Goal: Task Accomplishment & Management: Use online tool/utility

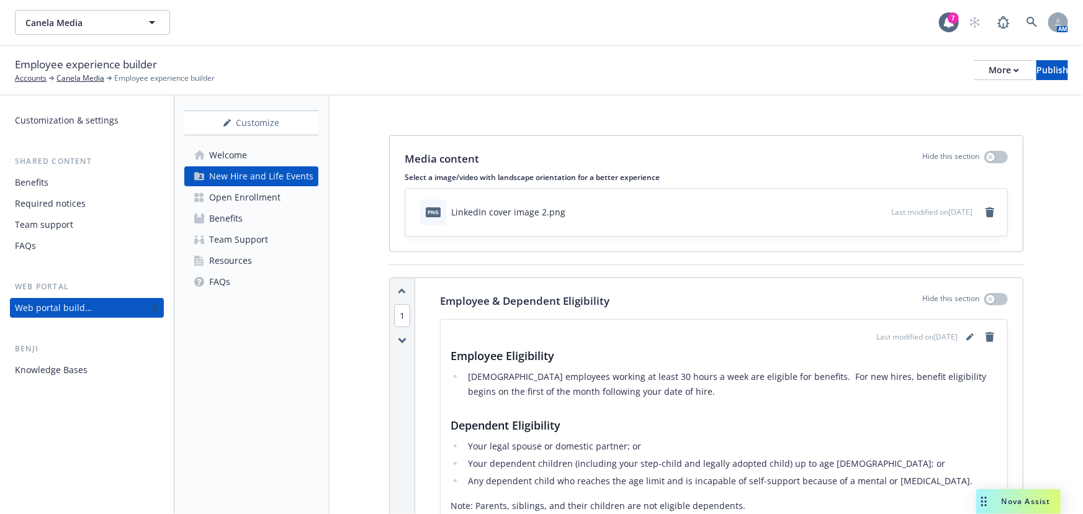
scroll to position [1072, 0]
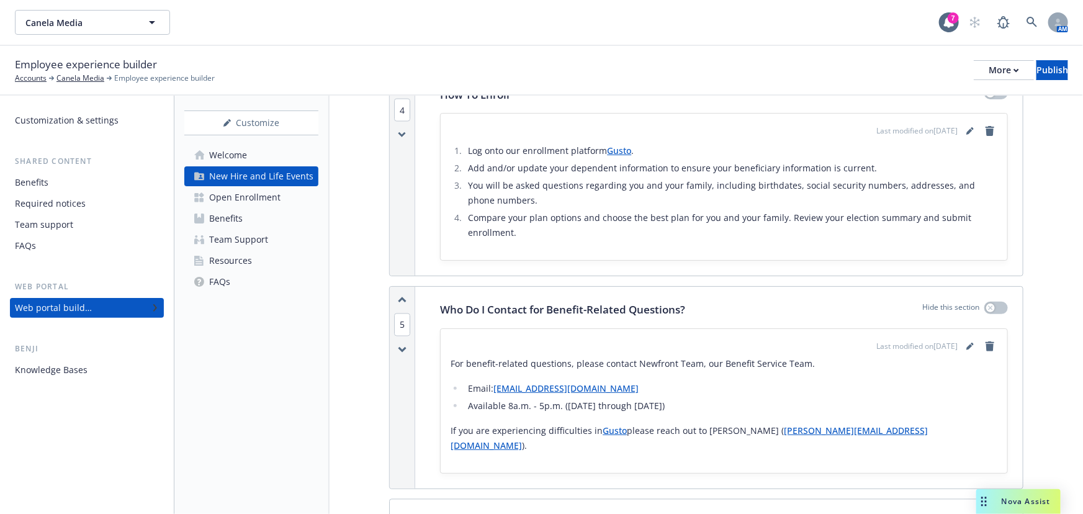
click at [439, 311] on div "Who Do I Contact for Benefit-Related Questions? Hide this section Last modified…" at bounding box center [724, 387] width 598 height 201
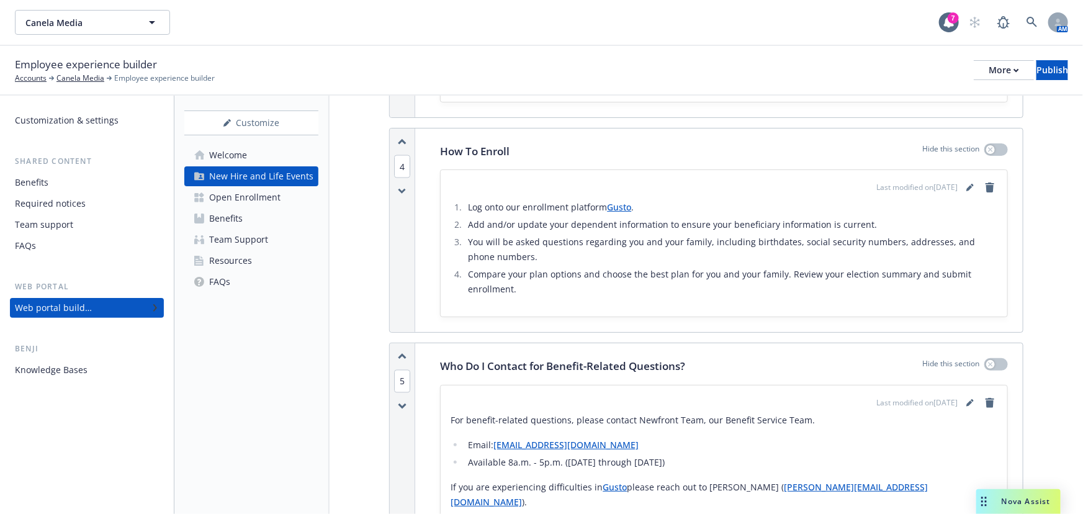
scroll to position [1297, 0]
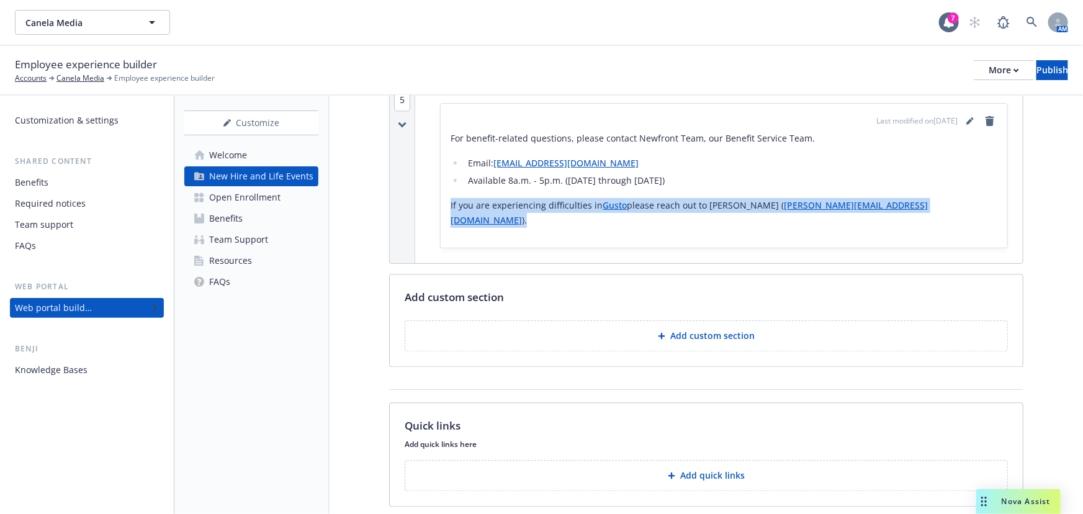
drag, startPoint x: 920, startPoint y: 186, endPoint x: 427, endPoint y: 192, distance: 492.7
click at [427, 192] on div "Who Do I Contact for Benefit-Related Questions? Hide this section Last modified…" at bounding box center [724, 161] width 598 height 201
copy p "If you are experiencing difficulties in Gusto please reach out to [PERSON_NAME]…"
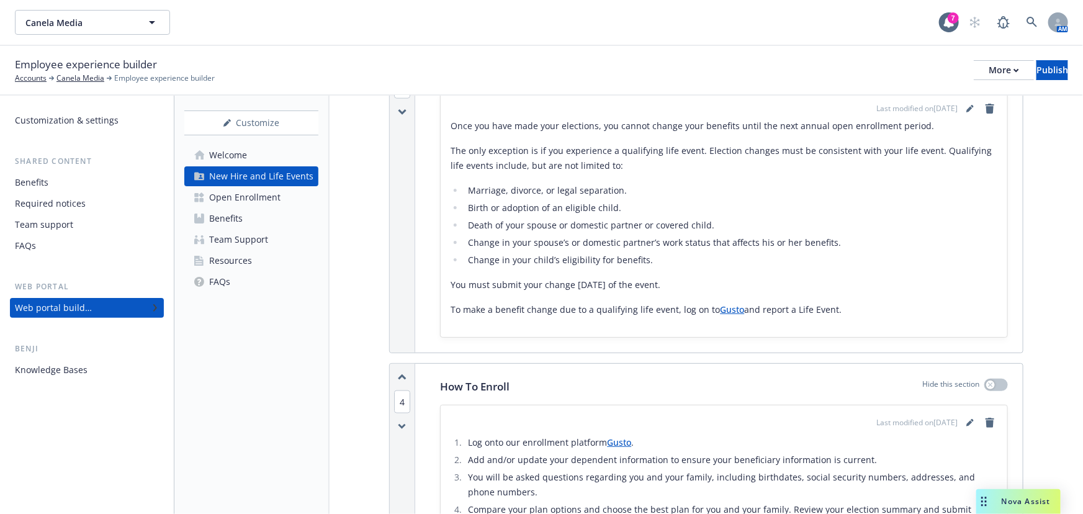
scroll to position [902, 0]
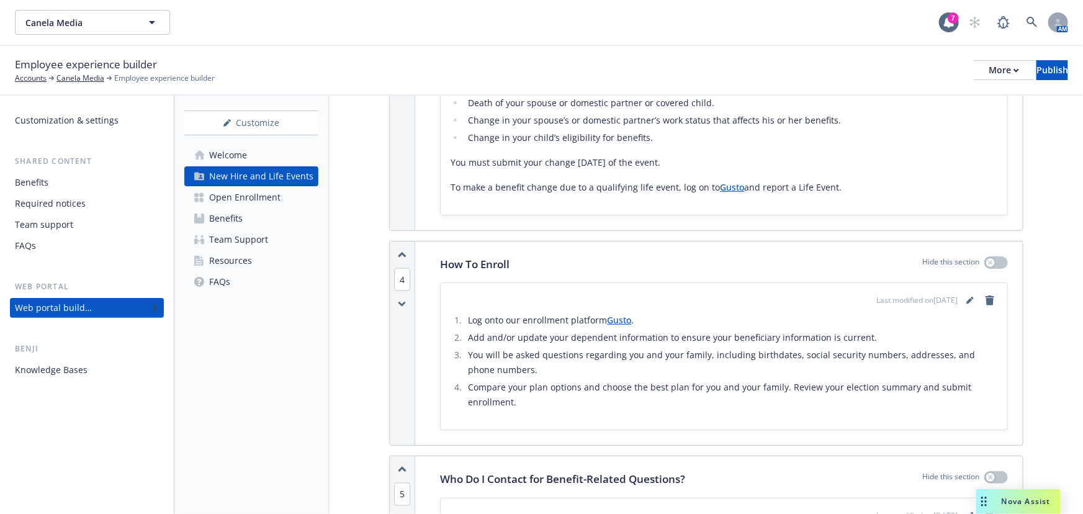
click at [264, 159] on link "Welcome" at bounding box center [251, 155] width 134 height 20
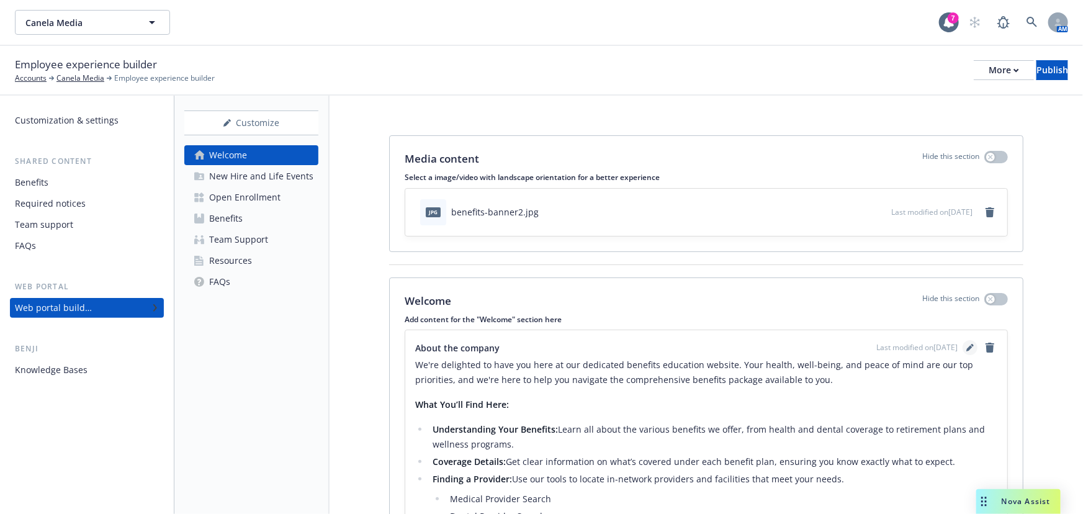
click at [966, 344] on icon "editPencil" at bounding box center [969, 347] width 7 height 7
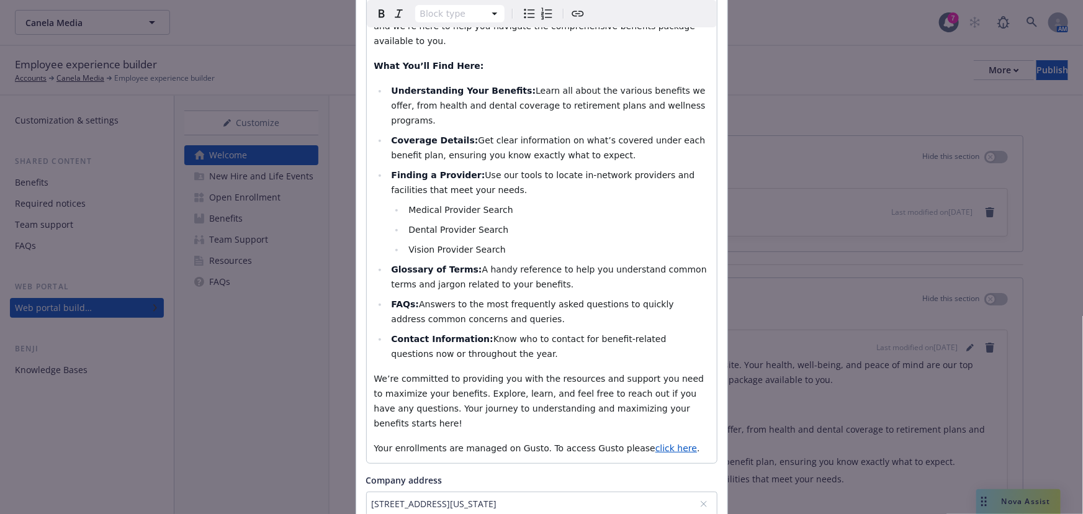
scroll to position [329, 0]
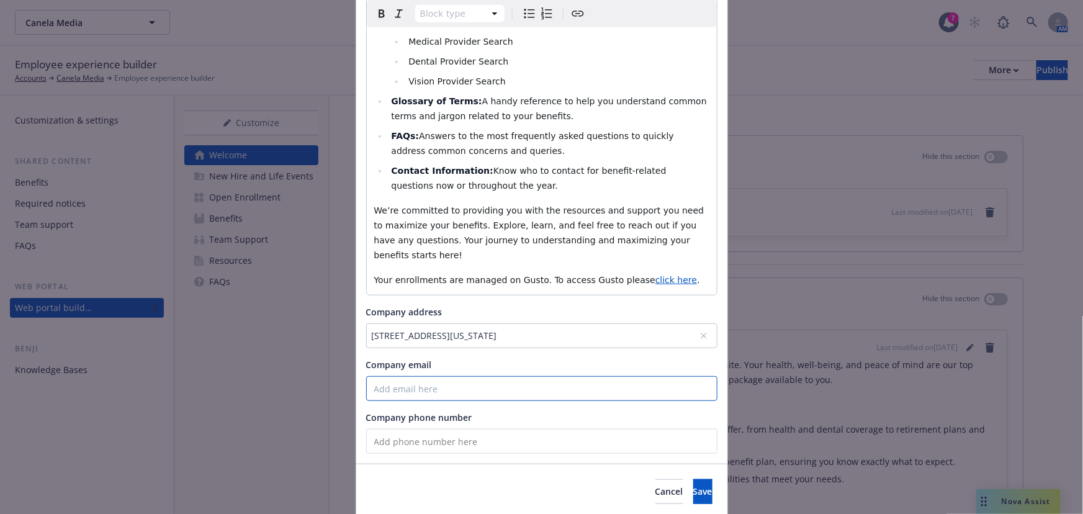
click at [459, 376] on input "Company email" at bounding box center [541, 388] width 351 height 25
paste input "If you are experiencing difficulties in Gusto please reach out to [PERSON_NAME]…"
drag, startPoint x: 515, startPoint y: 345, endPoint x: 290, endPoint y: 350, distance: 224.7
click at [290, 350] on div "Update content for the "Welcome" section About the company Block type Paragraph…" at bounding box center [541, 257] width 1083 height 514
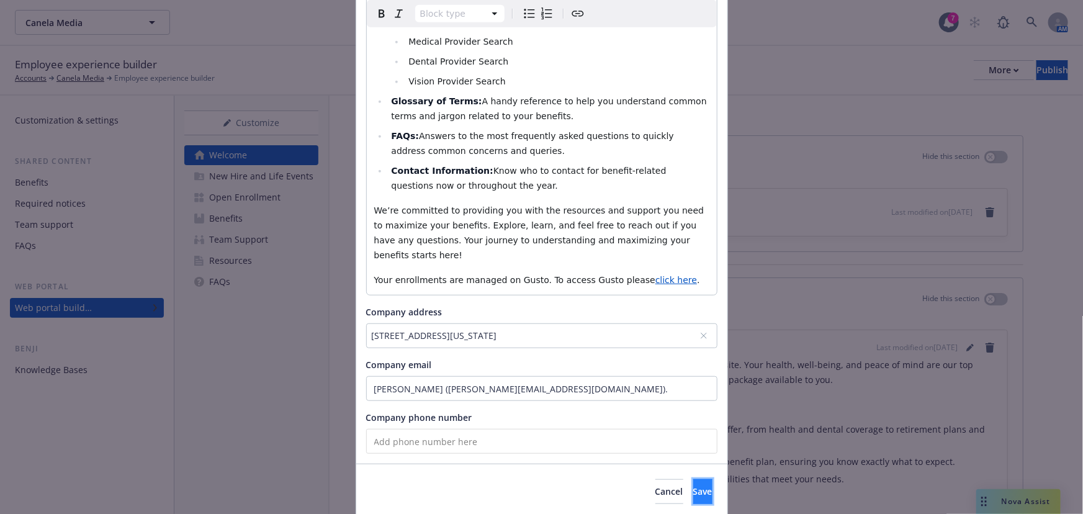
click at [693, 485] on span "Save" at bounding box center [702, 491] width 19 height 12
drag, startPoint x: 440, startPoint y: 339, endPoint x: 331, endPoint y: 344, distance: 109.3
click at [331, 344] on div "Update content for the "Welcome" section About the company Block type Paragraph…" at bounding box center [541, 257] width 1083 height 514
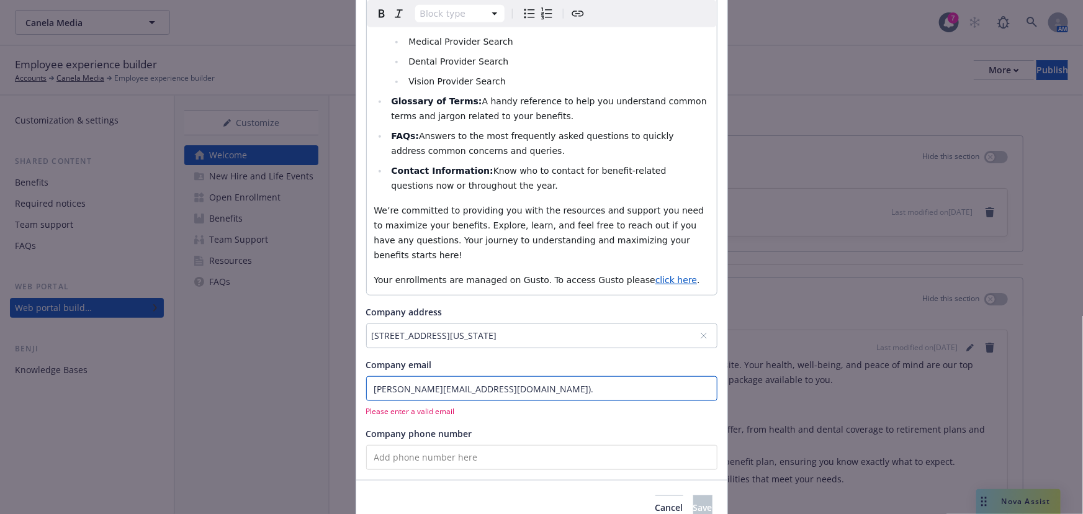
drag, startPoint x: 545, startPoint y: 332, endPoint x: 545, endPoint y: 341, distance: 9.3
click at [545, 376] on input "[PERSON_NAME][EMAIL_ADDRESS][DOMAIN_NAME])." at bounding box center [541, 388] width 351 height 25
type input "[PERSON_NAME][EMAIL_ADDRESS][DOMAIN_NAME]"
click at [693, 479] on button "Save" at bounding box center [702, 491] width 19 height 25
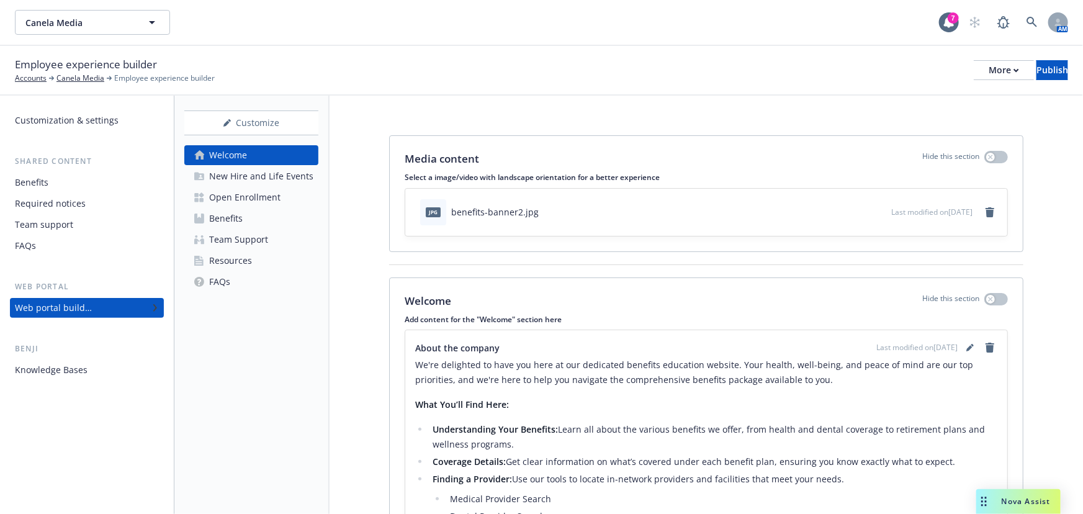
scroll to position [303, 0]
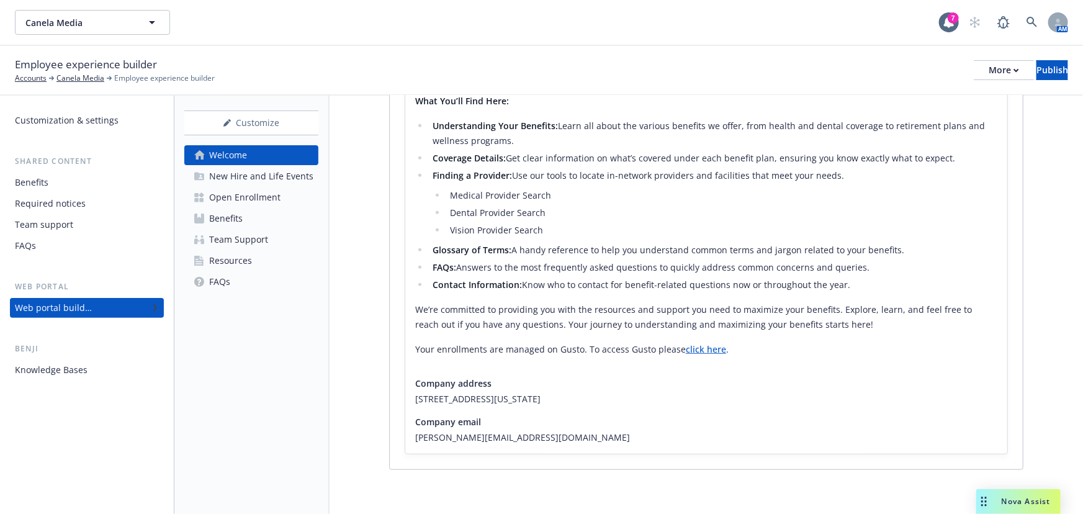
click at [283, 176] on div "New Hire and Life Events" at bounding box center [261, 176] width 104 height 20
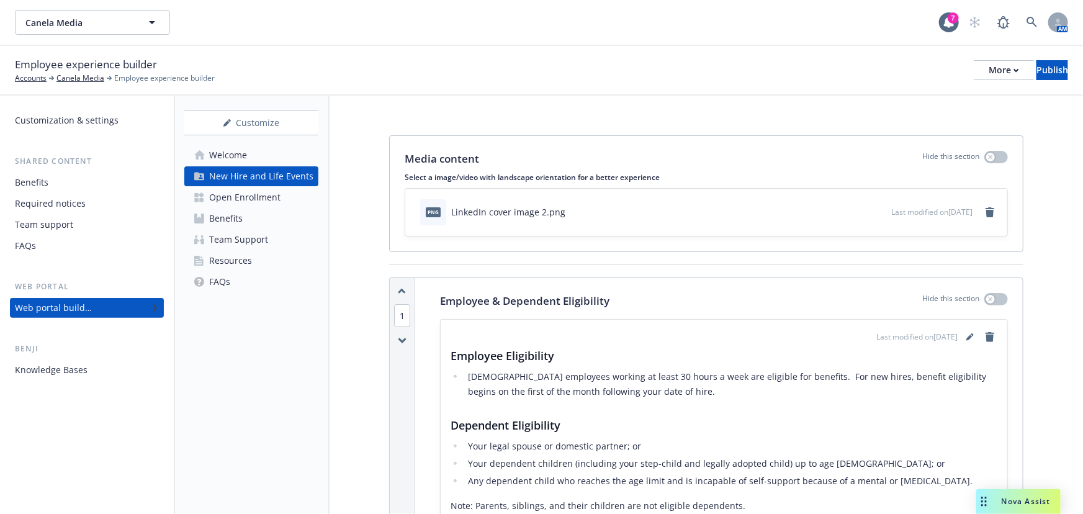
click at [284, 154] on link "Welcome" at bounding box center [251, 155] width 134 height 20
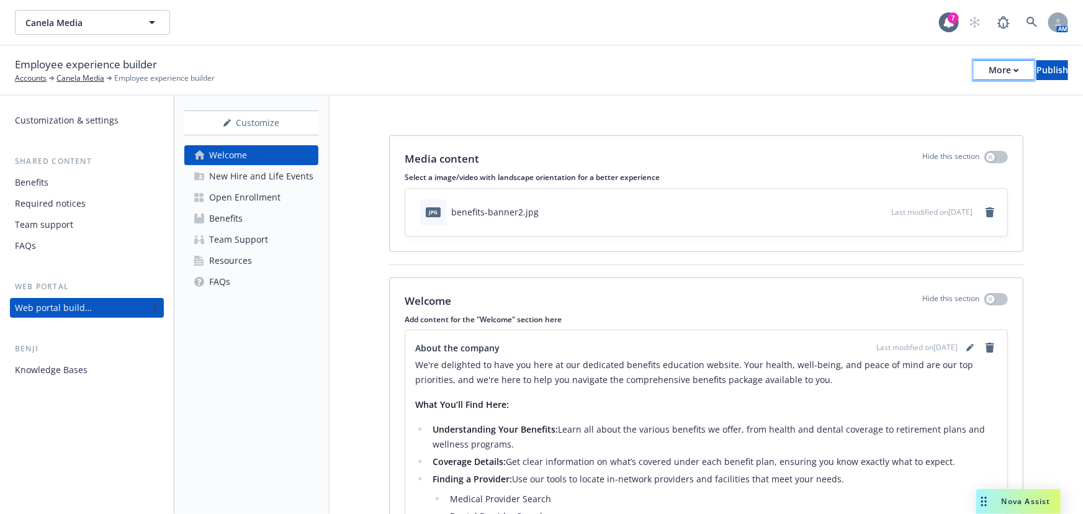
click at [979, 62] on button "More" at bounding box center [1004, 70] width 60 height 20
click at [961, 94] on link "Copy preview link" at bounding box center [902, 98] width 184 height 25
click at [985, 214] on icon "remove" at bounding box center [989, 212] width 9 height 10
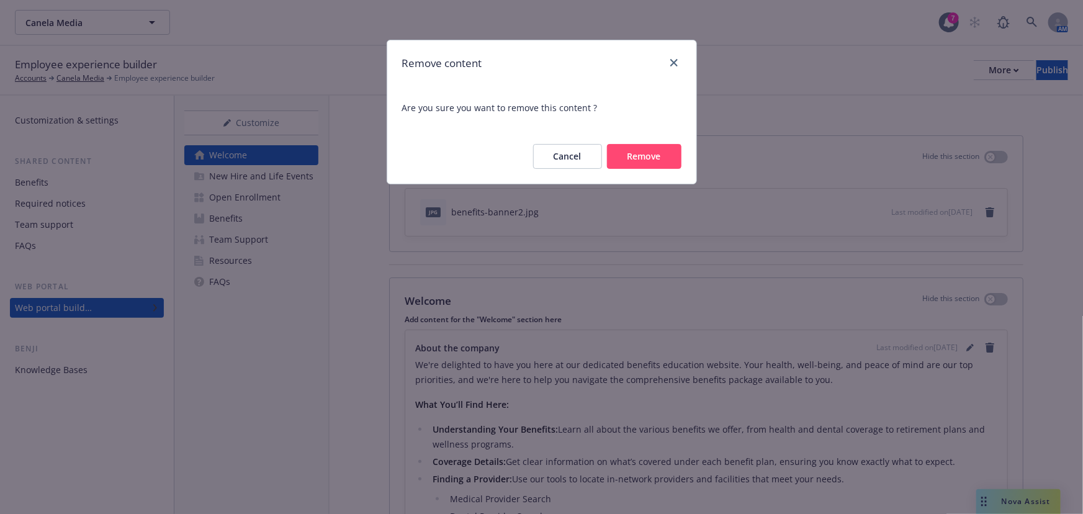
click at [647, 157] on button "Remove" at bounding box center [644, 156] width 74 height 25
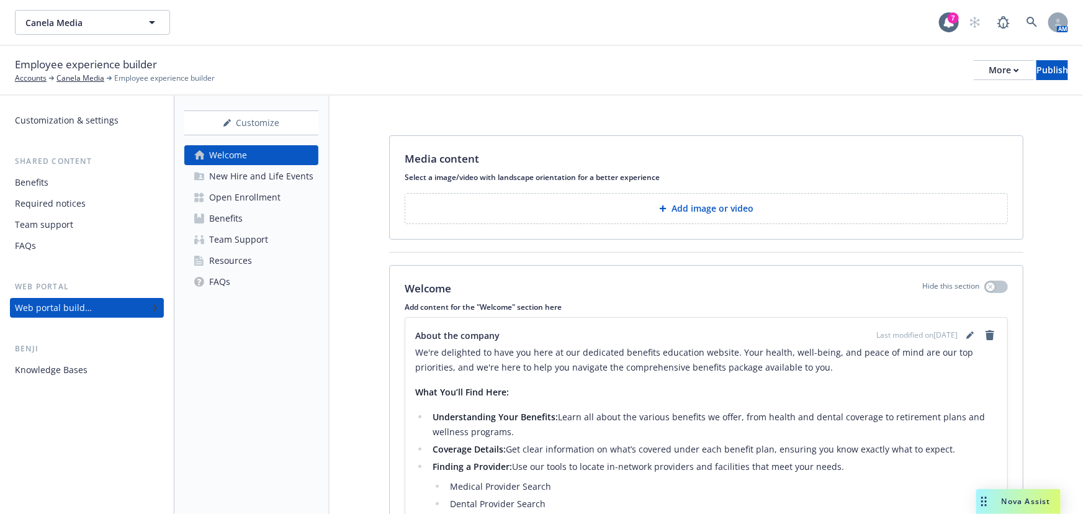
click at [743, 202] on p "Add image or video" at bounding box center [712, 208] width 82 height 12
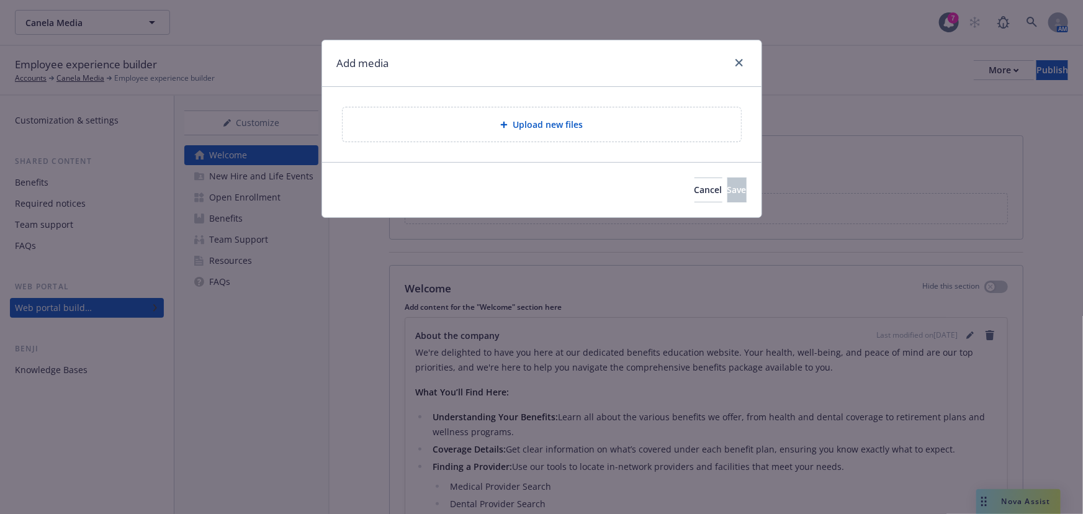
click at [609, 130] on div "Upload new files" at bounding box center [541, 124] width 378 height 14
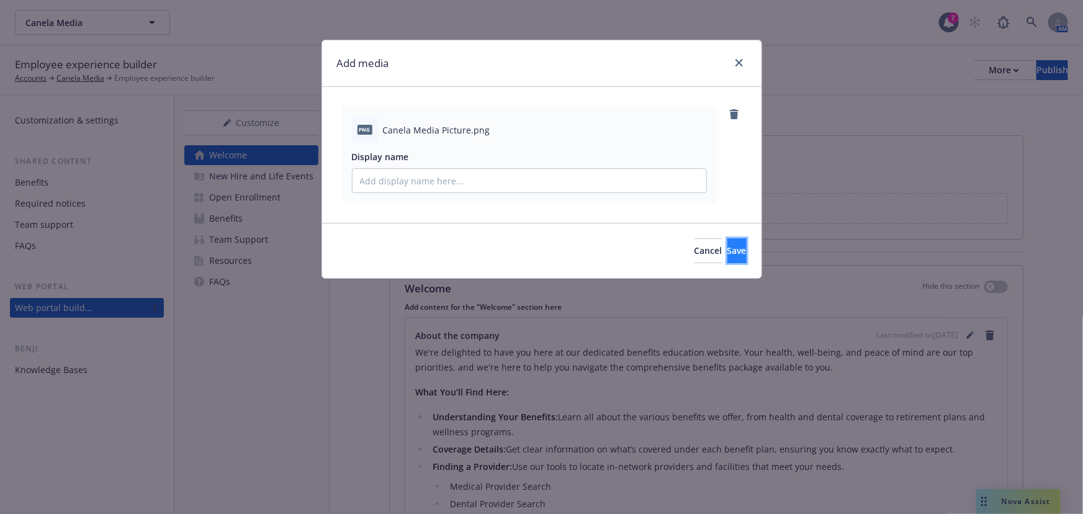
click at [733, 251] on button "Save" at bounding box center [736, 250] width 19 height 25
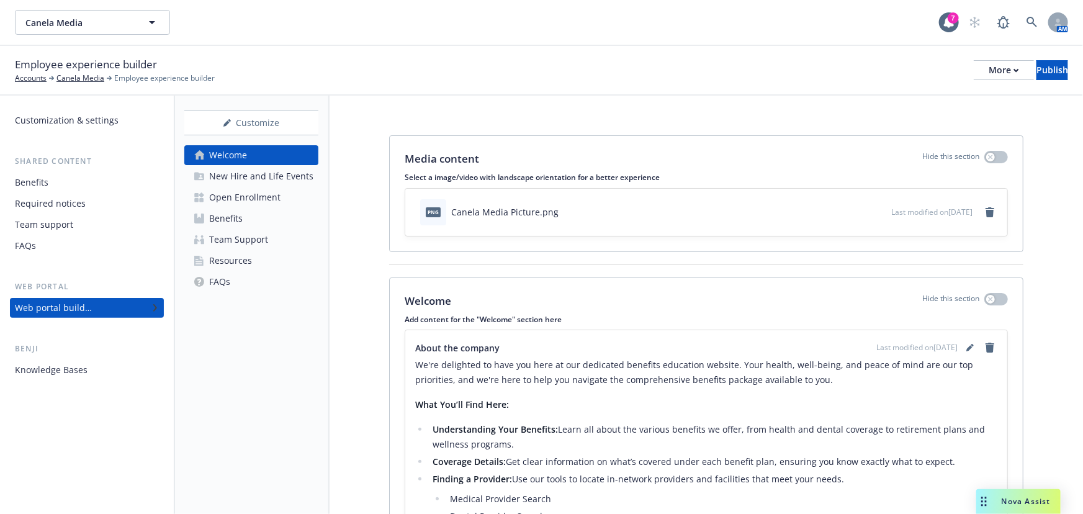
click at [835, 210] on button "button" at bounding box center [840, 212] width 10 height 10
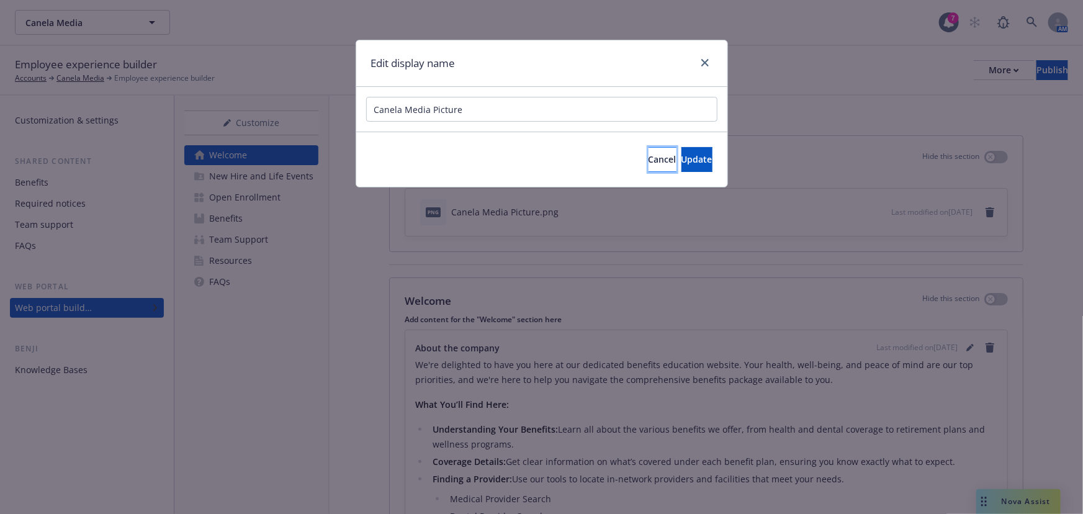
click at [648, 162] on span "Cancel" at bounding box center [662, 159] width 28 height 12
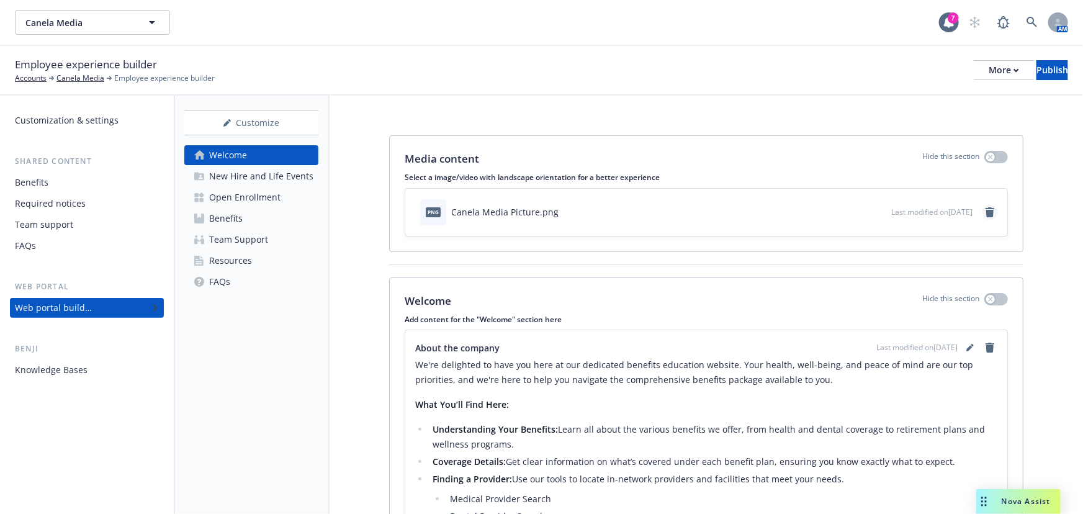
click at [985, 215] on icon "remove" at bounding box center [989, 212] width 9 height 10
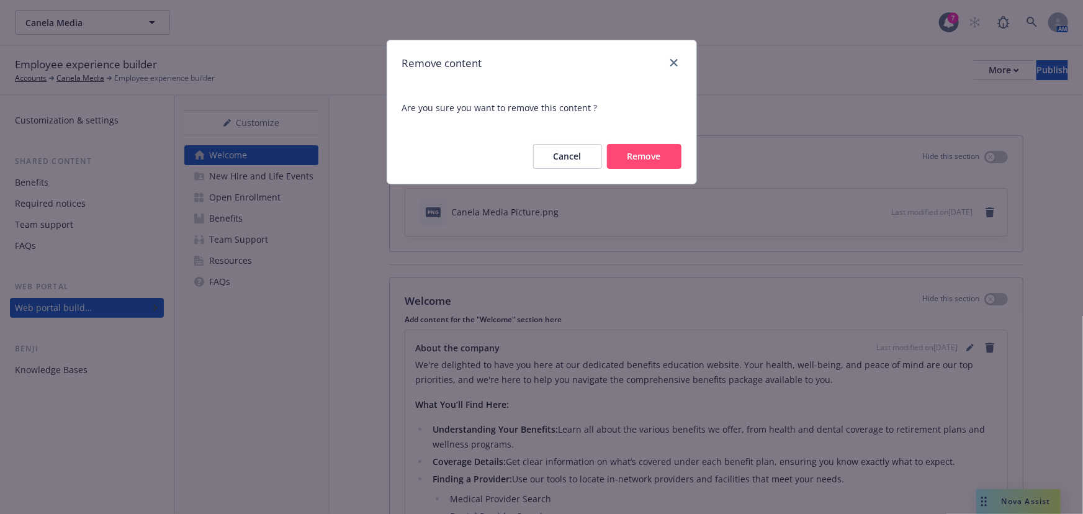
click at [630, 151] on button "Remove" at bounding box center [644, 156] width 74 height 25
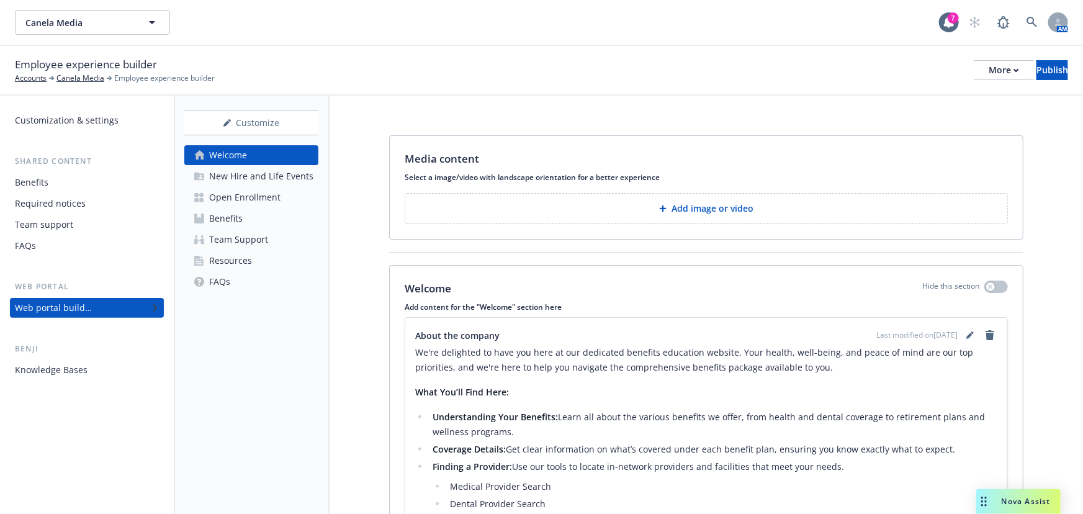
click at [763, 199] on button "Add image or video" at bounding box center [706, 208] width 603 height 31
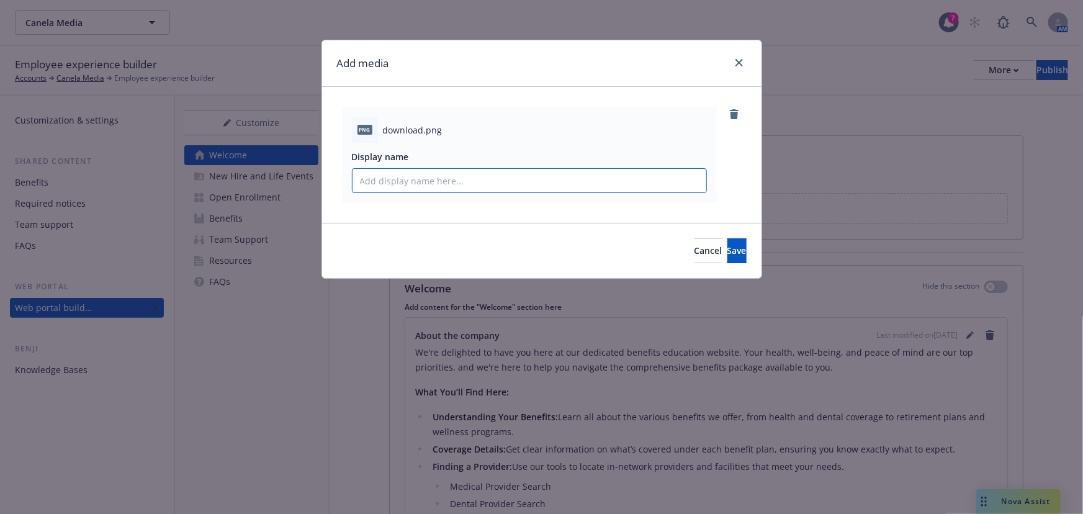
click at [543, 189] on input "Display name" at bounding box center [529, 181] width 354 height 24
type input "Logo"
click at [727, 248] on button "Save" at bounding box center [736, 250] width 19 height 25
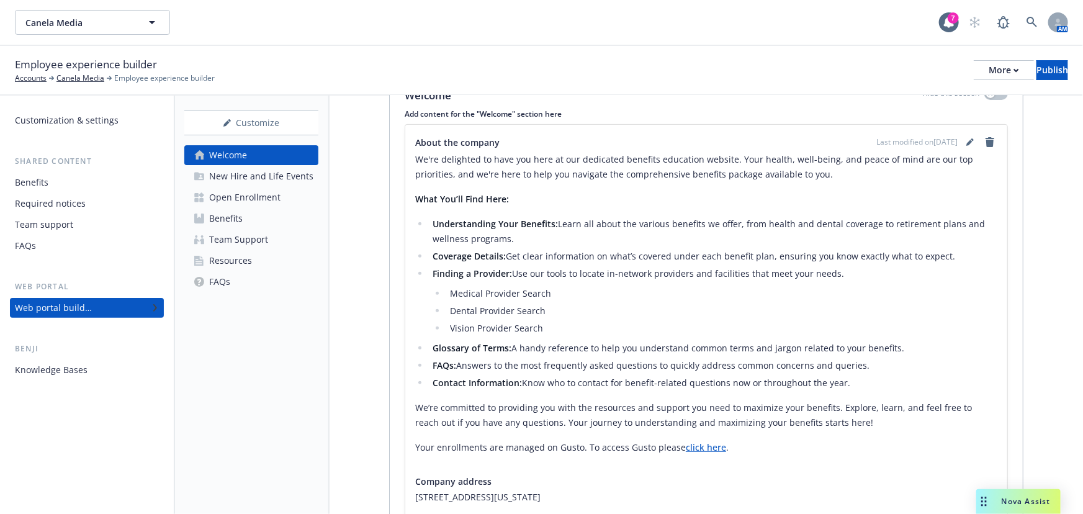
scroll to position [225, 0]
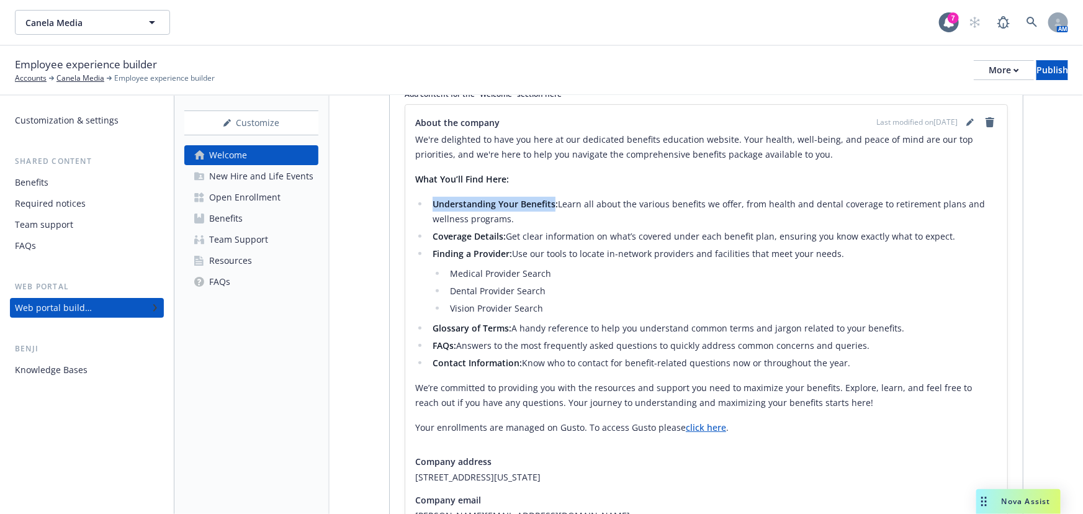
drag, startPoint x: 552, startPoint y: 202, endPoint x: 434, endPoint y: 202, distance: 117.3
click at [434, 202] on strong "Understanding Your Benefits:" at bounding box center [494, 204] width 125 height 12
click at [230, 221] on div "Benefits" at bounding box center [226, 218] width 34 height 20
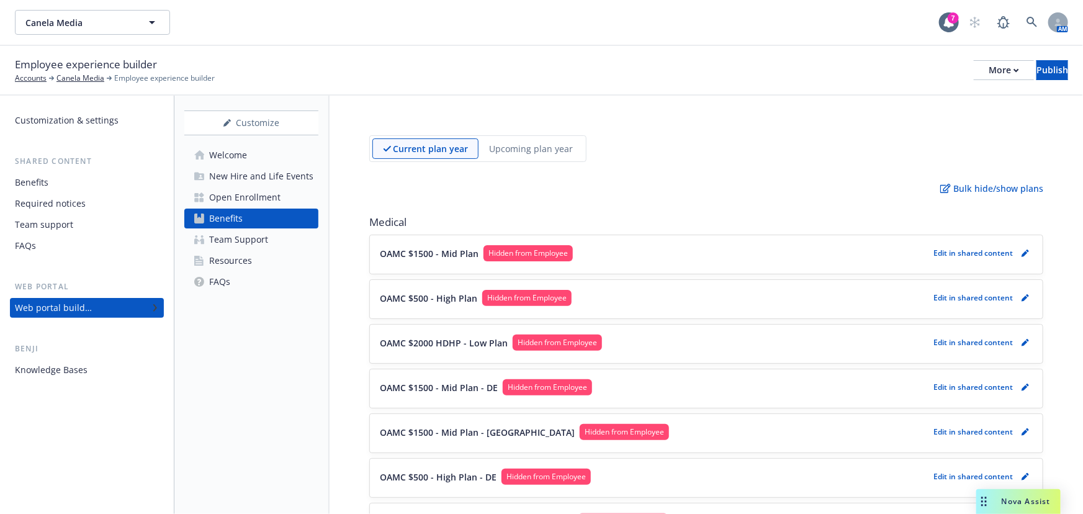
click at [253, 159] on link "Welcome" at bounding box center [251, 155] width 134 height 20
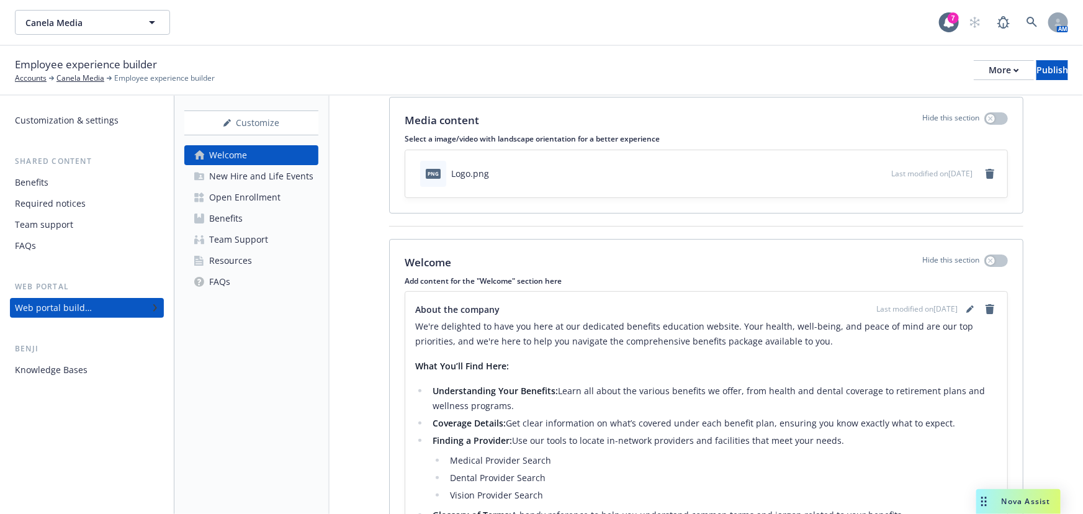
scroll to position [112, 0]
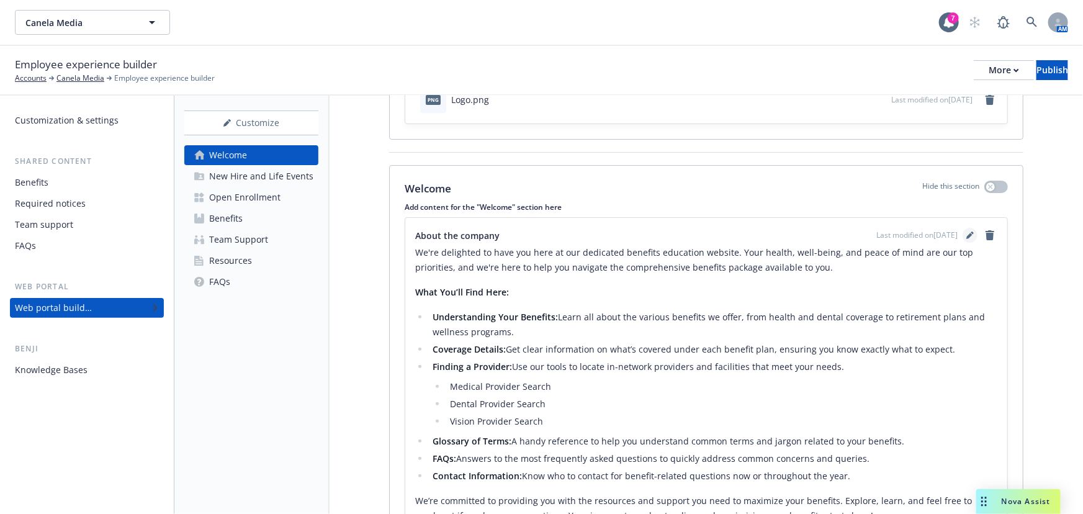
click at [962, 238] on link "editPencil" at bounding box center [969, 235] width 15 height 15
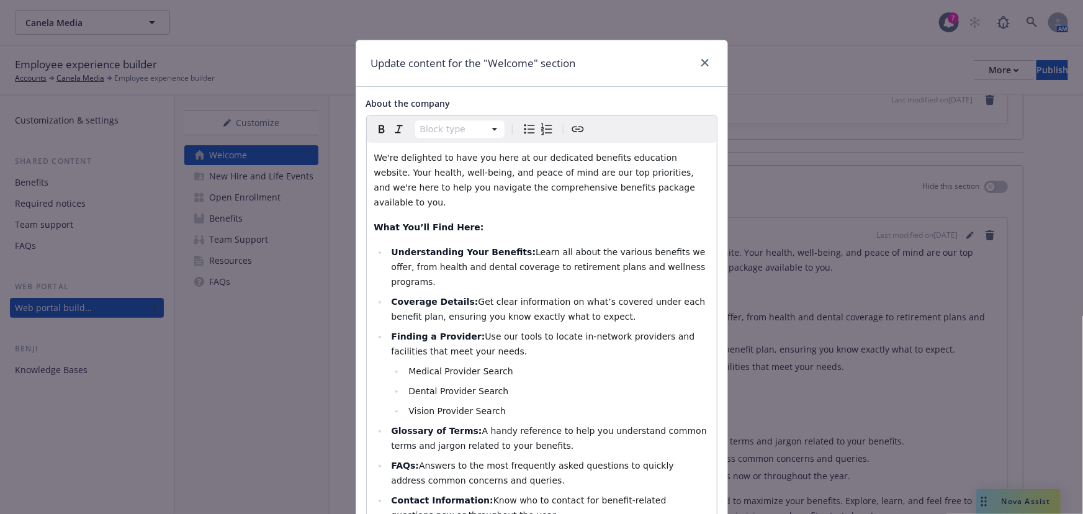
select select
click at [490, 247] on strong "Understanding Your Benefits:" at bounding box center [463, 252] width 145 height 10
drag, startPoint x: 503, startPoint y: 237, endPoint x: 388, endPoint y: 240, distance: 115.5
click at [391, 247] on strong "Understanding Your Benefits:" at bounding box center [463, 252] width 145 height 10
click at [572, 124] on icon "Create link" at bounding box center [577, 129] width 15 height 15
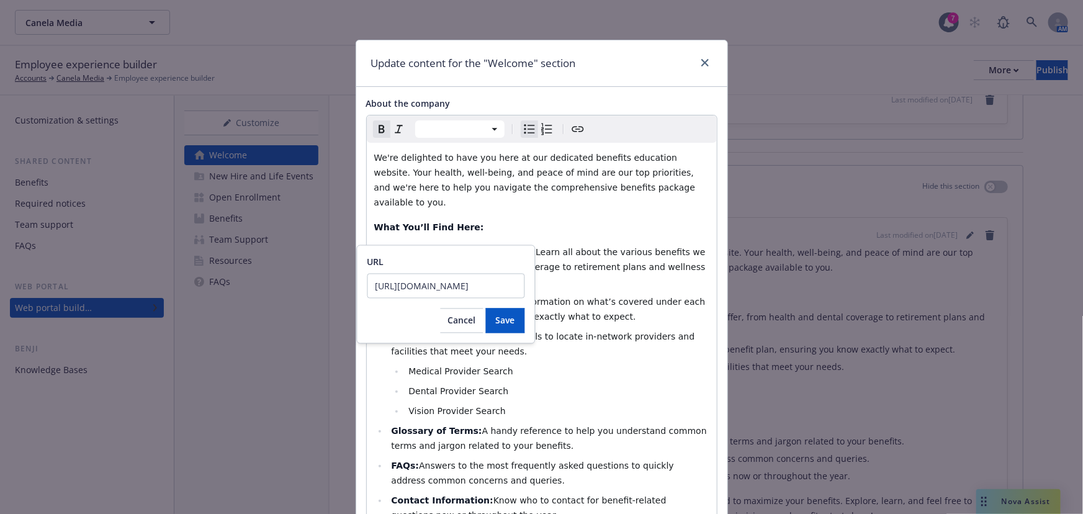
scroll to position [0, 230]
type input "[URL][DOMAIN_NAME]"
click at [507, 321] on span "Save" at bounding box center [505, 321] width 19 height 12
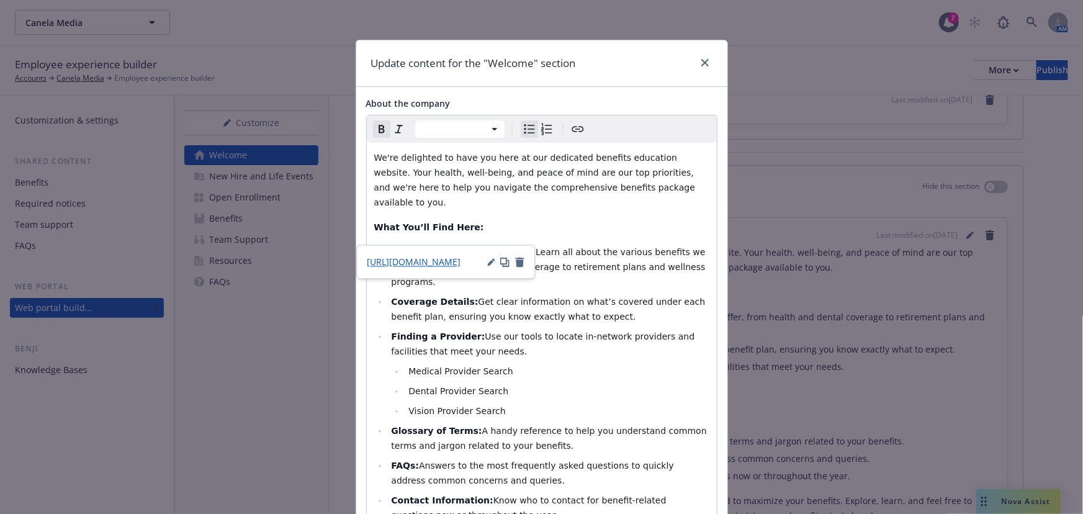
click at [618, 247] on span "Learn all about the various benefits we offer, from health and dental coverage …" at bounding box center [549, 267] width 317 height 40
drag, startPoint x: 454, startPoint y: 273, endPoint x: 388, endPoint y: 270, distance: 65.8
click at [391, 297] on strong "Coverage Details:" at bounding box center [434, 302] width 87 height 10
click at [462, 297] on span "Get clear information on what’s covered under each benefit plan, ensuring you k…" at bounding box center [549, 309] width 316 height 25
drag, startPoint x: 457, startPoint y: 271, endPoint x: 388, endPoint y: 271, distance: 68.9
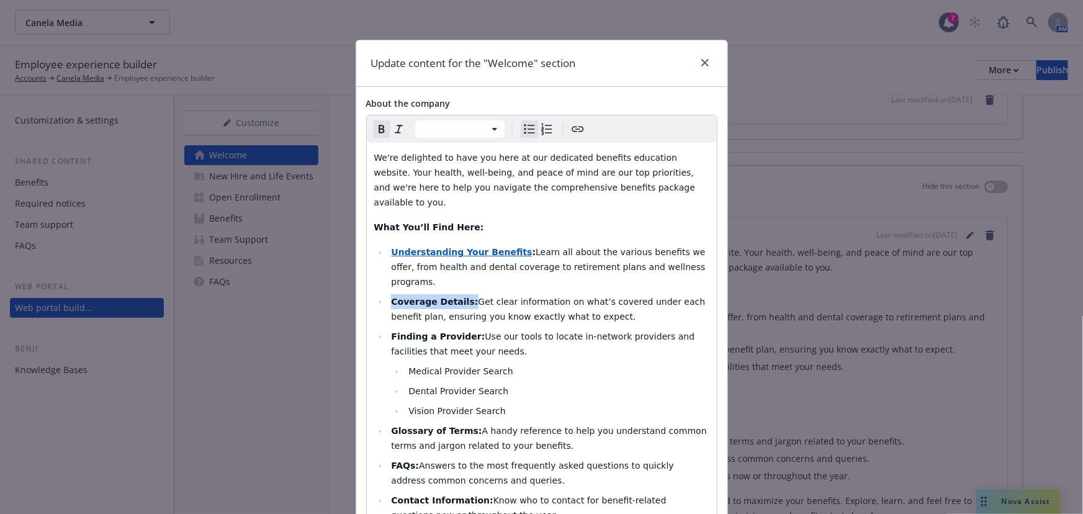
click at [388, 294] on li "Coverage Details: Get clear information on what’s covered under each benefit pl…" at bounding box center [548, 309] width 321 height 30
click at [573, 125] on icon "Create link" at bounding box center [577, 129] width 15 height 15
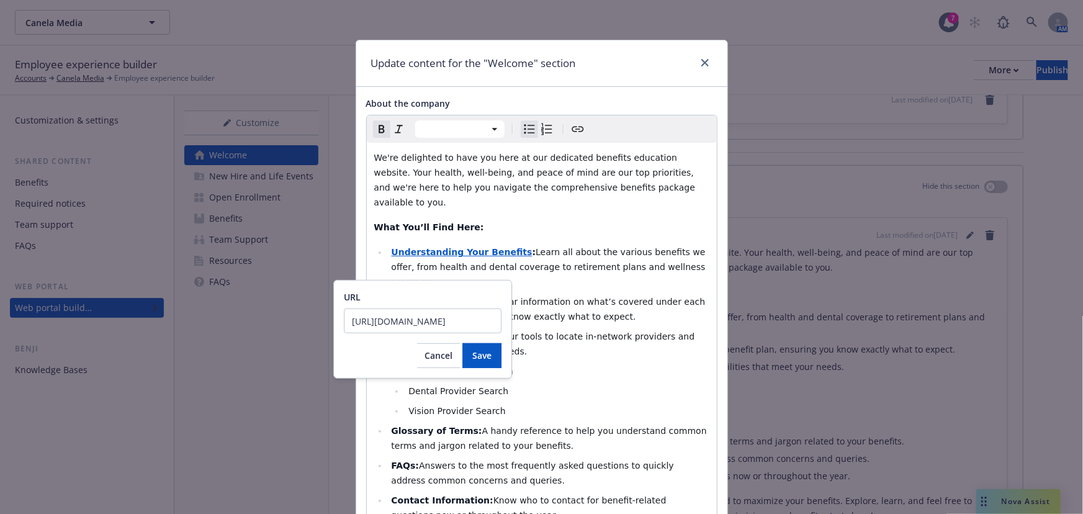
scroll to position [0, 230]
type input "[URL][DOMAIN_NAME]"
drag, startPoint x: 501, startPoint y: 347, endPoint x: 495, endPoint y: 353, distance: 8.8
click at [500, 348] on div "URL [URL][DOMAIN_NAME] Cancel Save" at bounding box center [422, 329] width 179 height 99
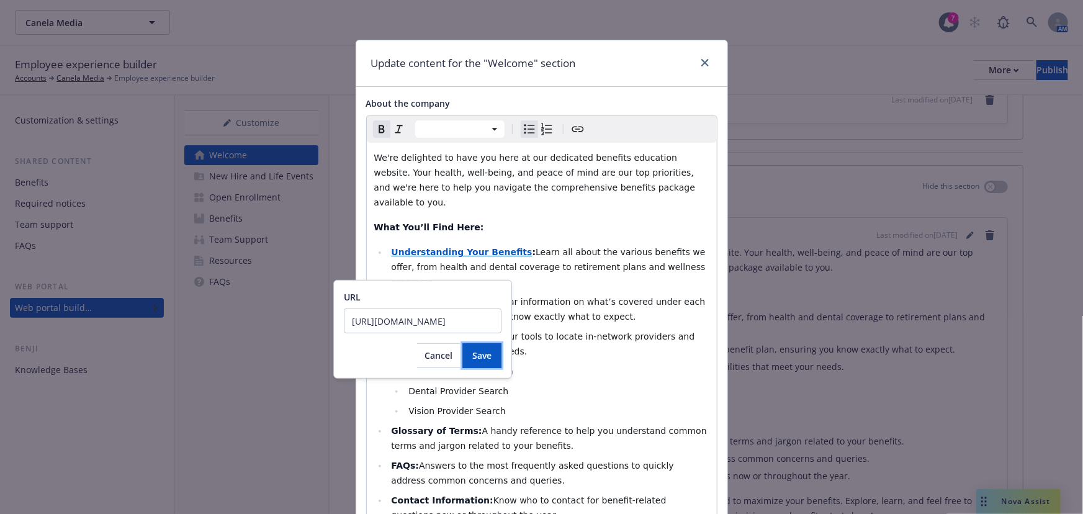
click at [495, 354] on button "Save" at bounding box center [481, 355] width 39 height 25
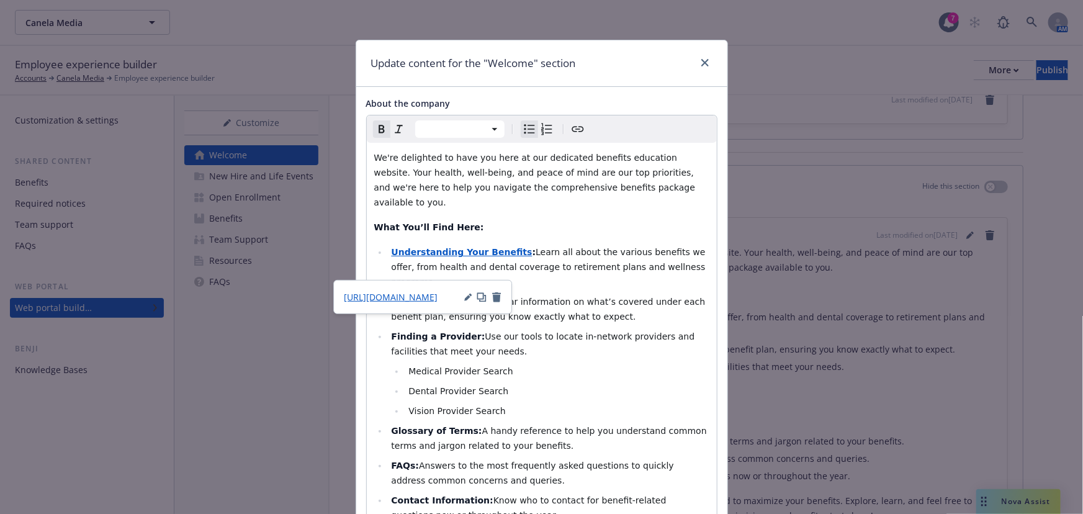
click at [545, 364] on li "Medical Provider Search" at bounding box center [557, 371] width 304 height 15
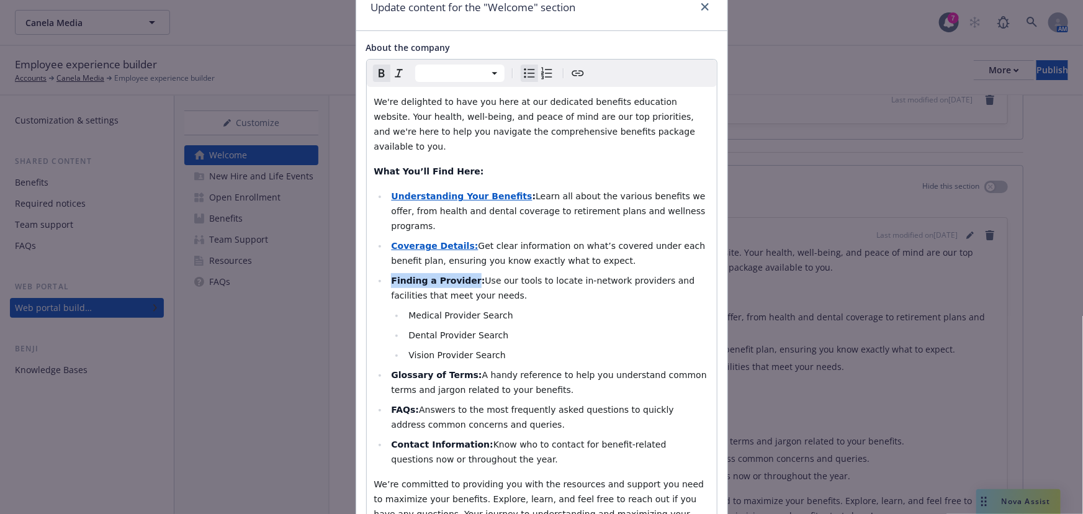
drag, startPoint x: 462, startPoint y: 249, endPoint x: 388, endPoint y: 247, distance: 73.9
click at [391, 275] on strong "Finding a Provider:" at bounding box center [438, 280] width 94 height 10
click at [573, 74] on icon "Create link" at bounding box center [577, 73] width 15 height 15
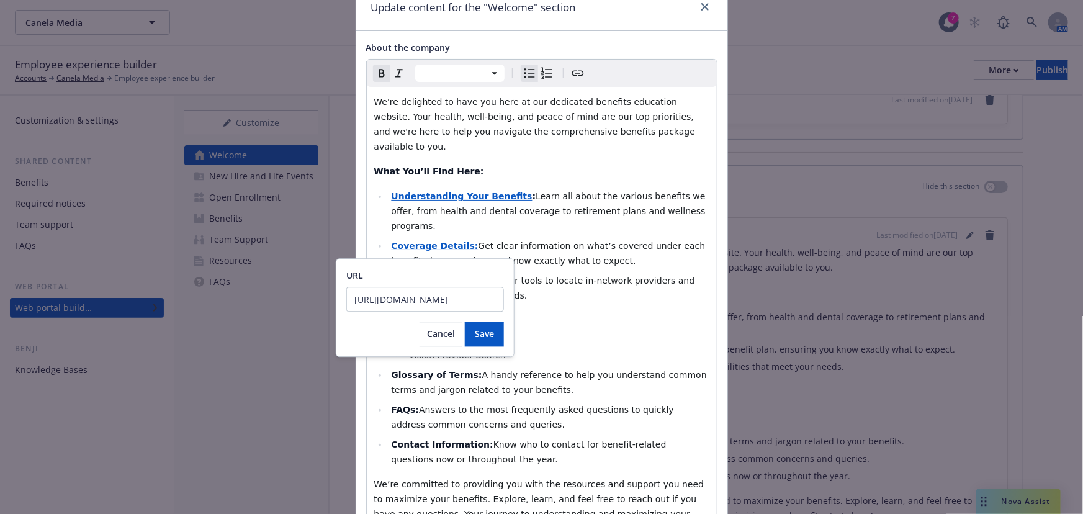
scroll to position [0, 230]
type input "[URL][DOMAIN_NAME]"
click at [500, 339] on button "Save" at bounding box center [484, 333] width 39 height 25
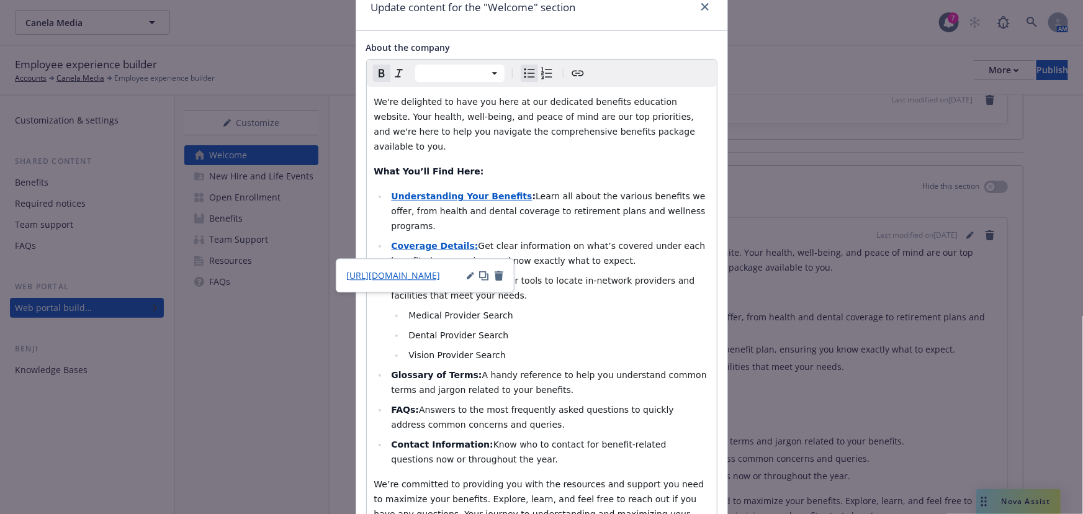
click at [496, 328] on li "Dental Provider Search" at bounding box center [557, 335] width 304 height 15
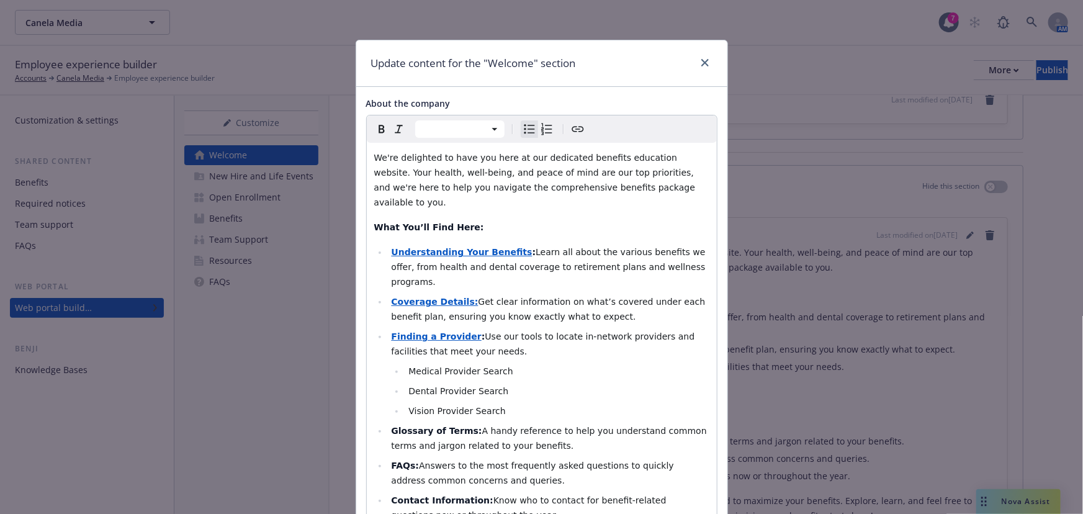
scroll to position [329, 0]
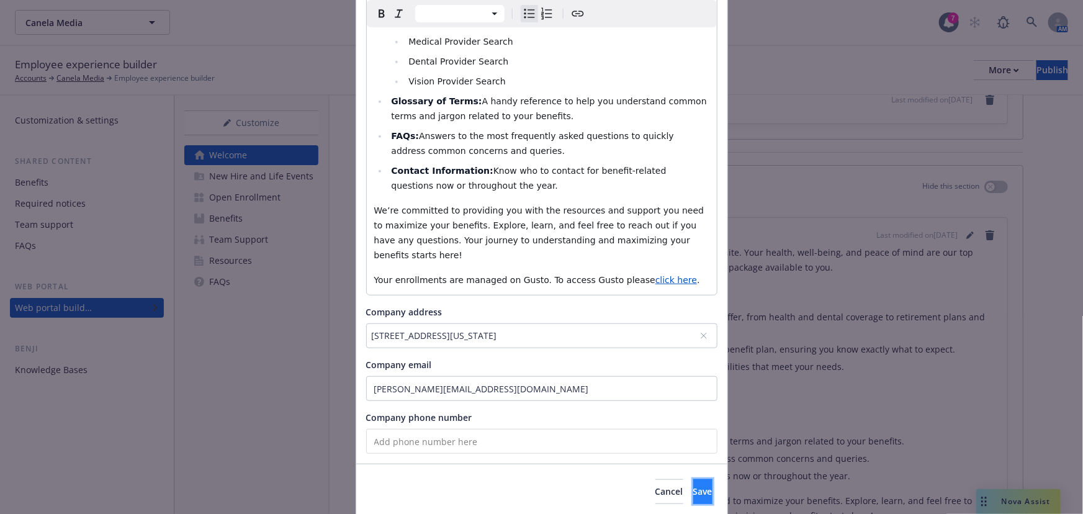
click at [701, 479] on button "Save" at bounding box center [702, 491] width 19 height 25
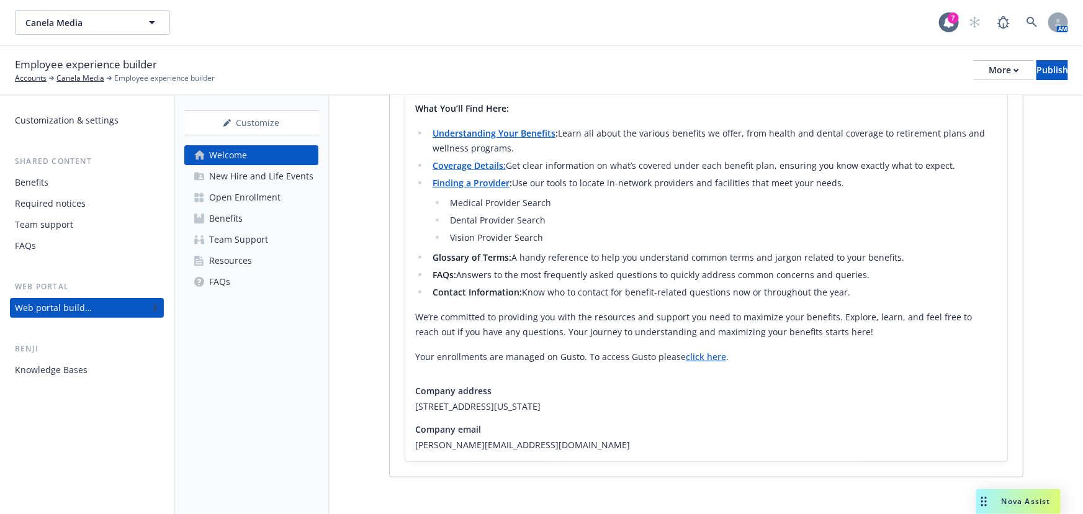
scroll to position [303, 0]
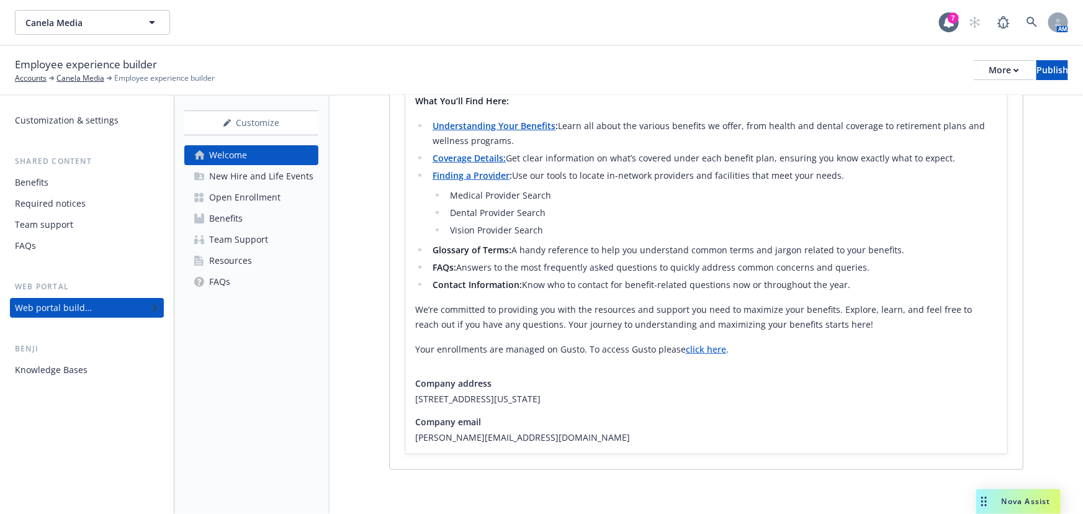
click at [260, 217] on link "Benefits" at bounding box center [251, 218] width 134 height 20
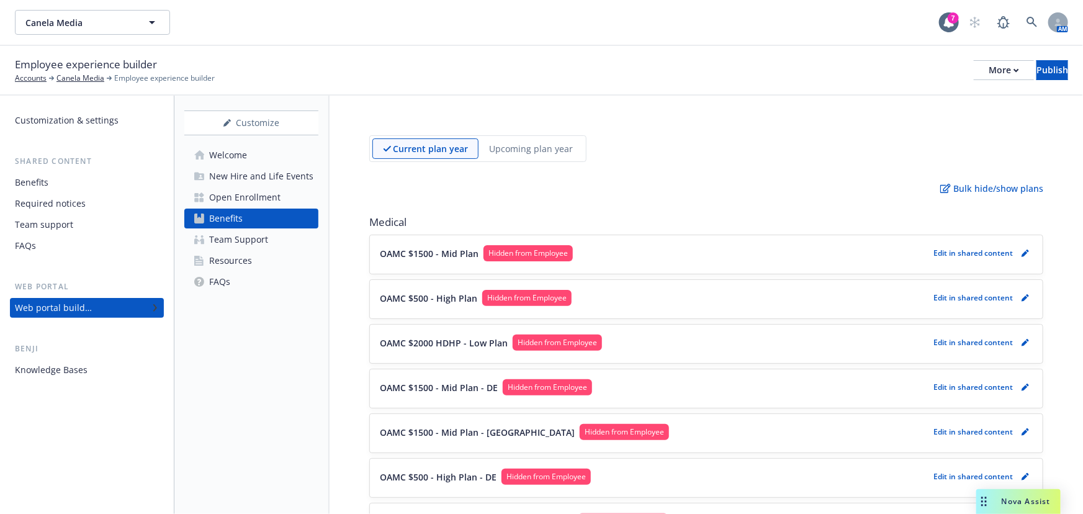
click at [86, 186] on div "Benefits" at bounding box center [87, 182] width 144 height 20
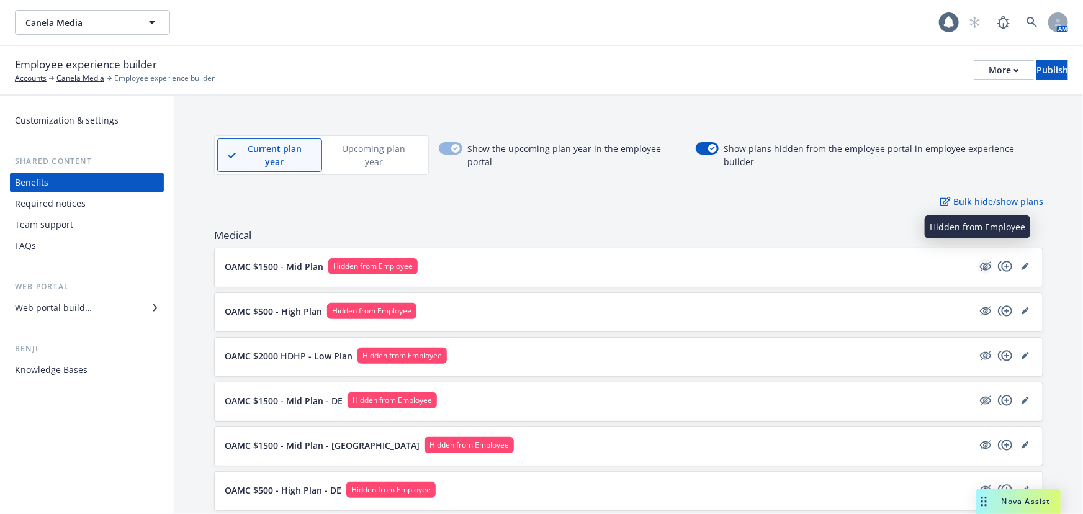
click at [980, 262] on icon "hidden" at bounding box center [985, 266] width 11 height 8
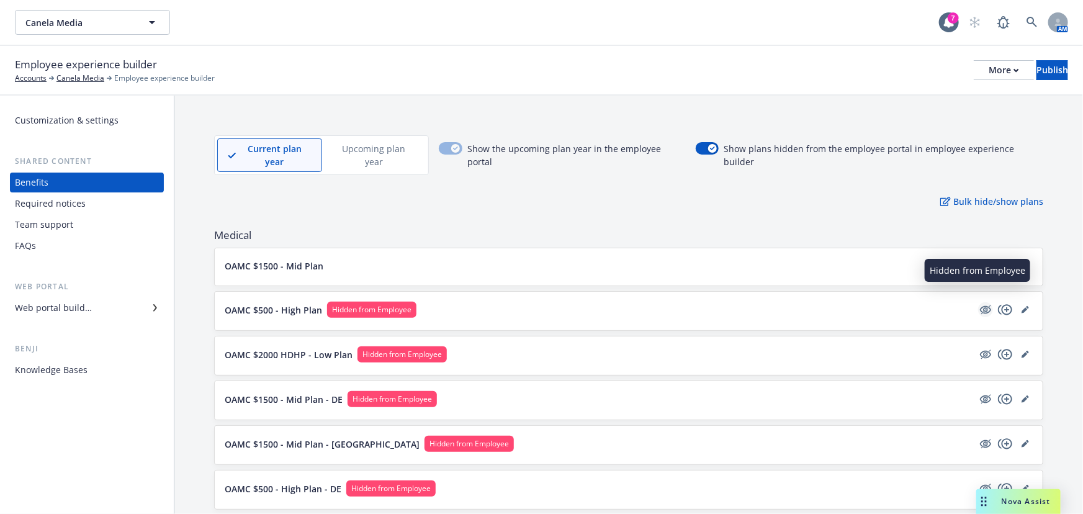
click at [980, 306] on icon "hidden" at bounding box center [985, 310] width 11 height 8
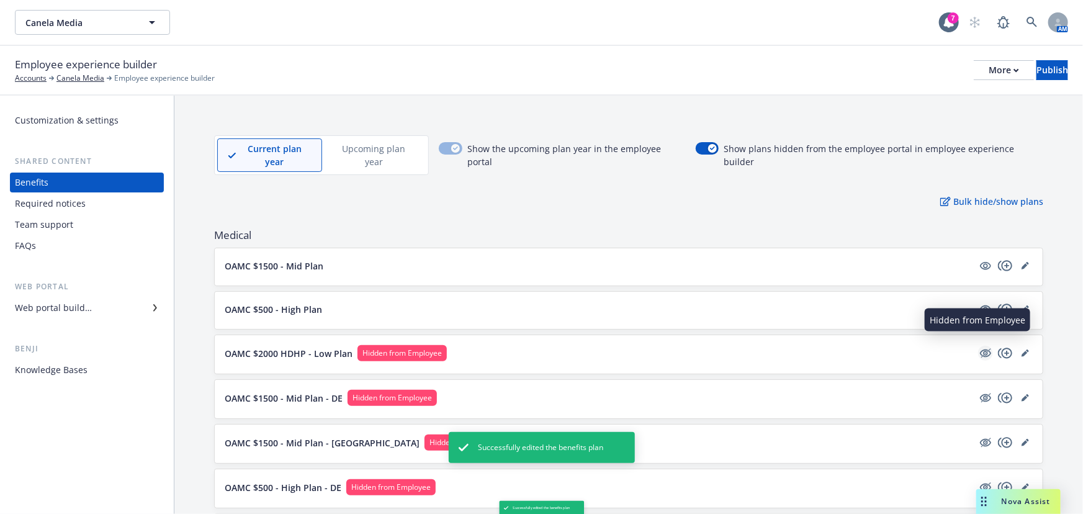
click at [980, 349] on icon "hidden" at bounding box center [985, 353] width 11 height 8
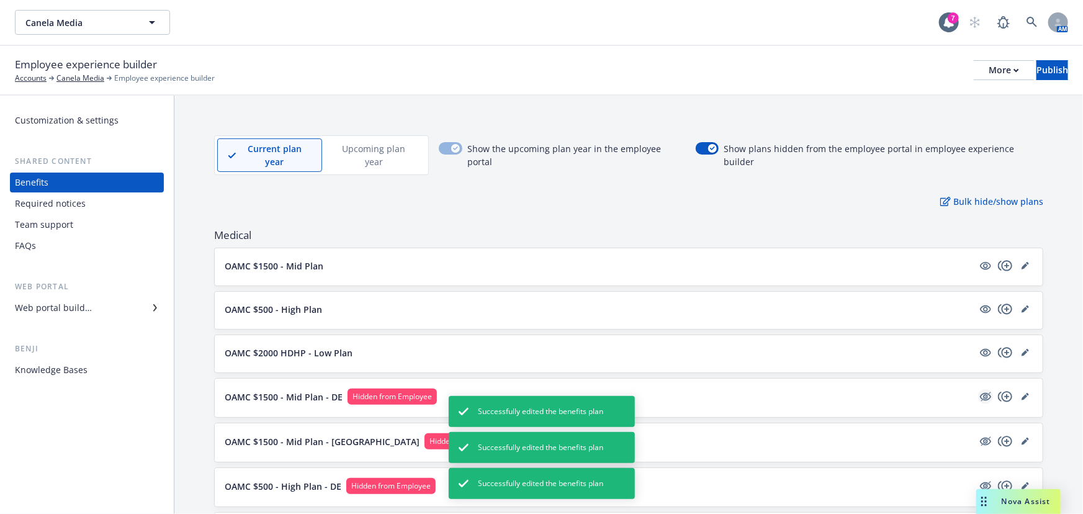
click at [980, 393] on icon "hidden" at bounding box center [985, 397] width 11 height 8
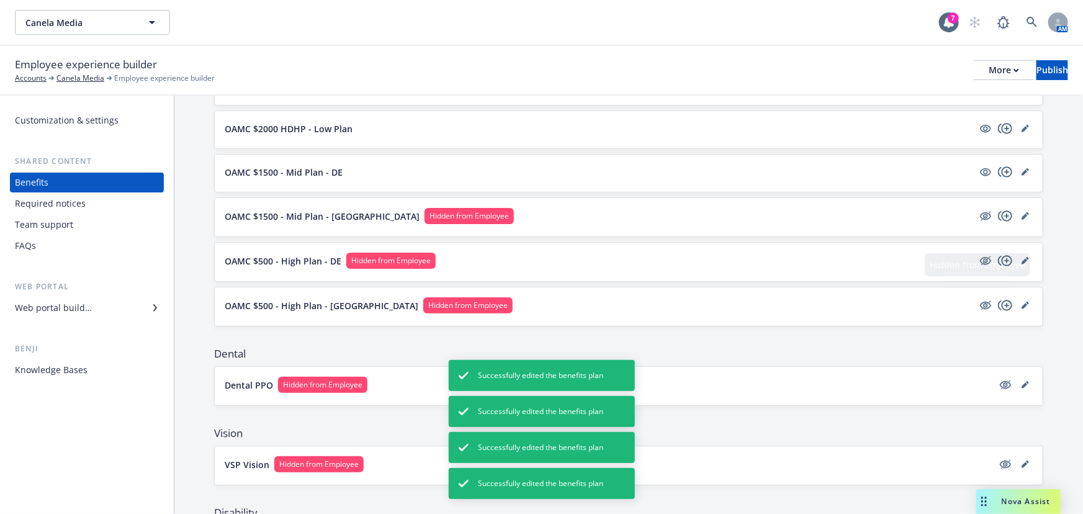
scroll to position [225, 0]
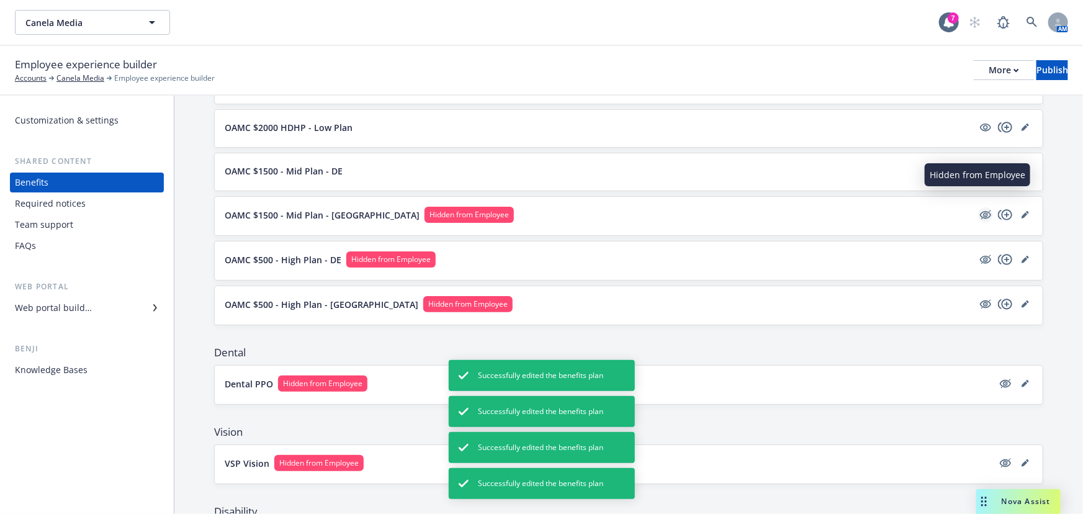
click at [980, 211] on icon "hidden" at bounding box center [985, 215] width 11 height 8
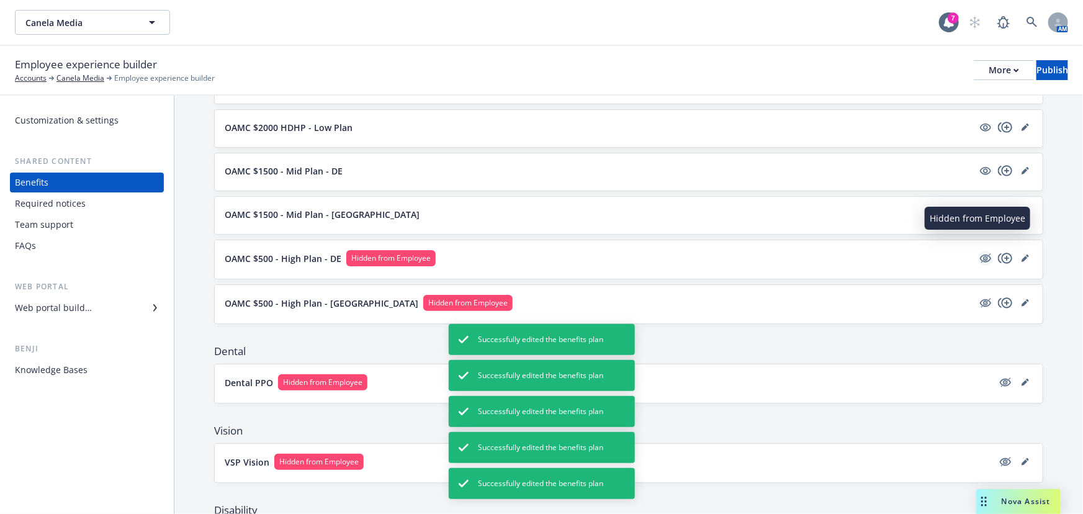
click at [979, 251] on icon "hidden" at bounding box center [985, 258] width 15 height 15
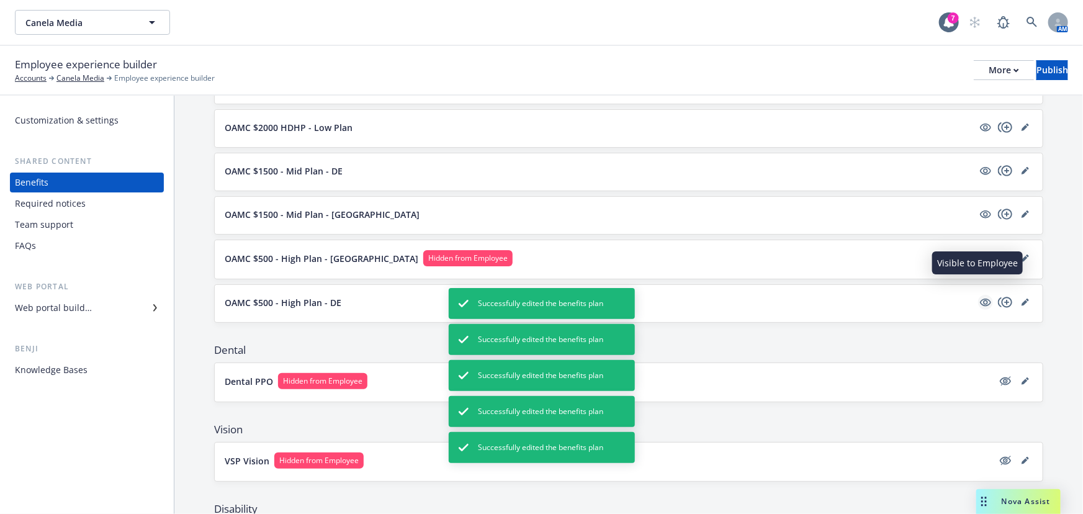
click at [980, 297] on icon "visible" at bounding box center [985, 302] width 11 height 11
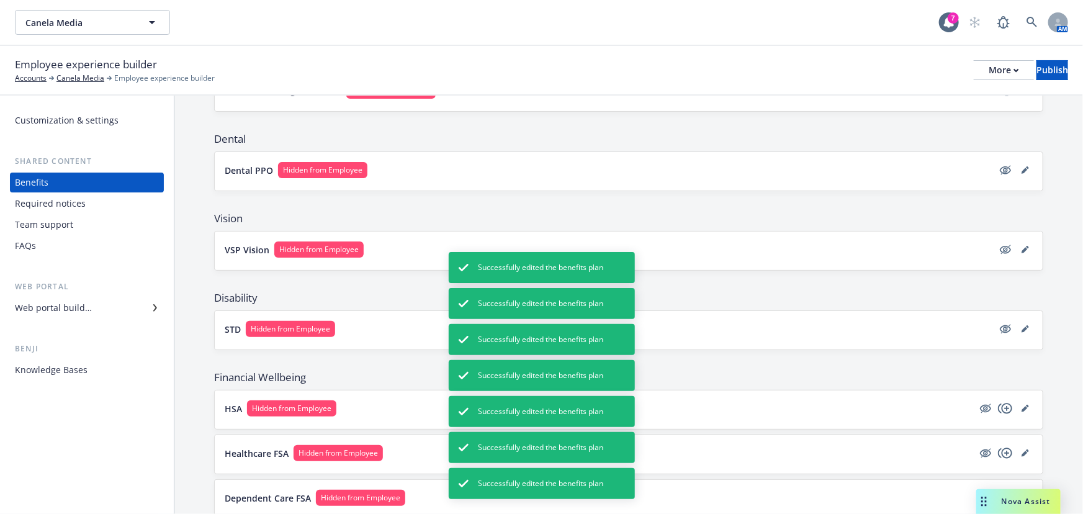
scroll to position [451, 0]
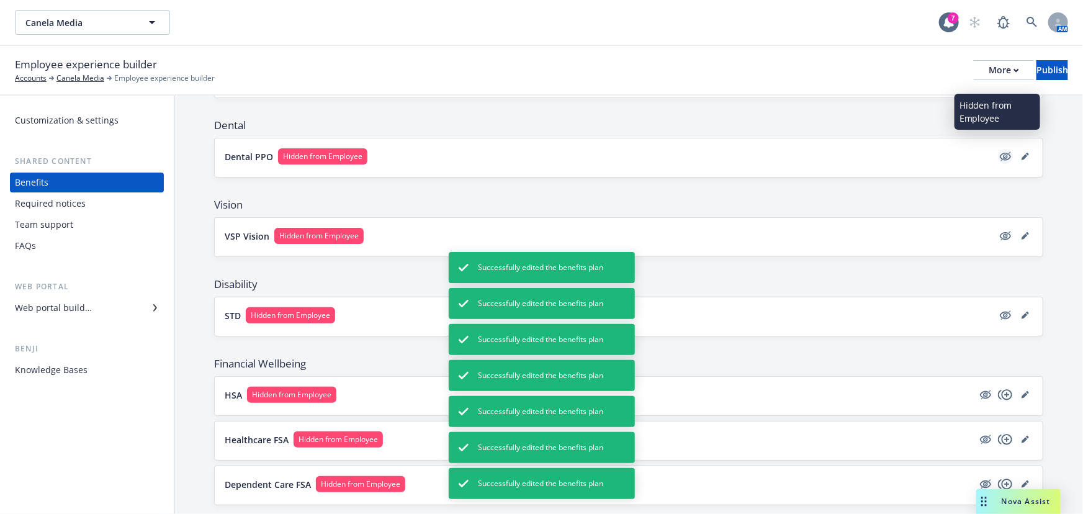
click at [1001, 151] on icon "hidden" at bounding box center [1006, 155] width 10 height 9
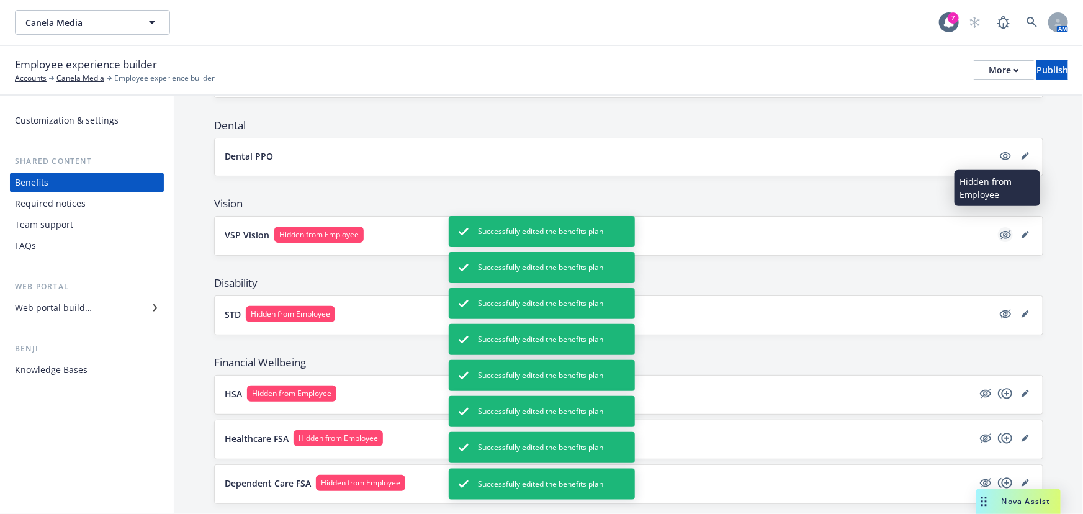
click at [1000, 227] on icon "hidden" at bounding box center [1005, 234] width 15 height 15
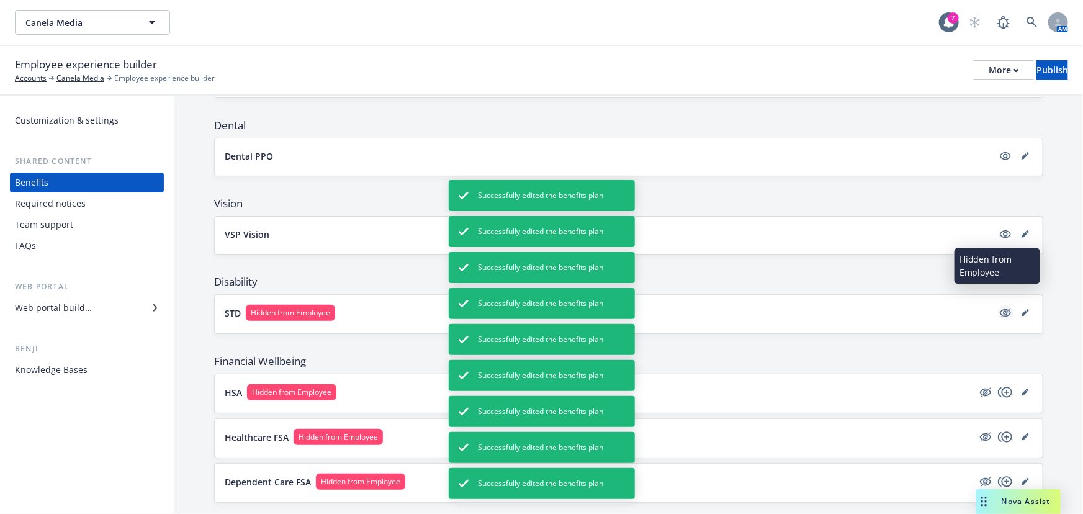
click at [1001, 308] on icon "hidden" at bounding box center [1006, 312] width 10 height 9
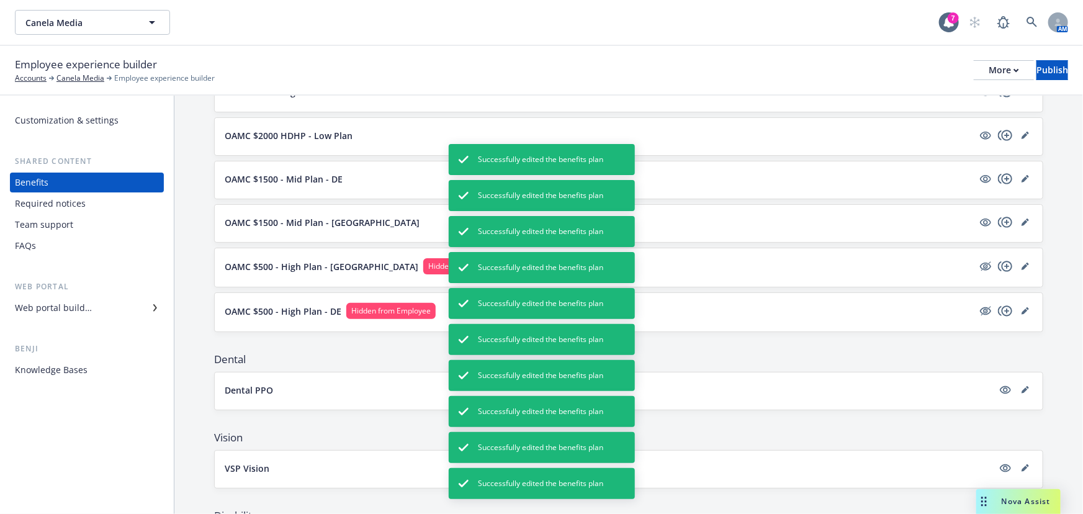
scroll to position [225, 0]
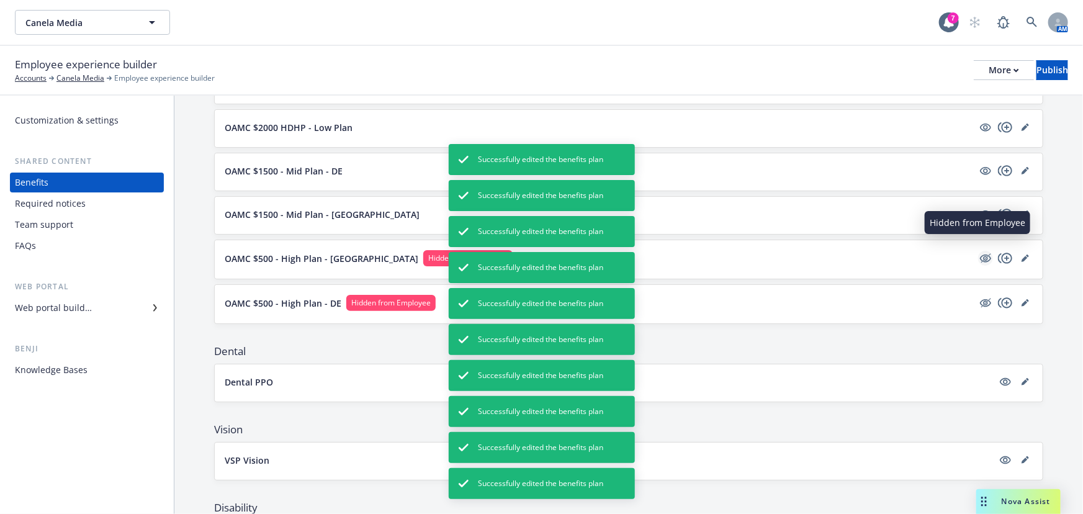
click at [980, 254] on icon "hidden" at bounding box center [985, 258] width 11 height 8
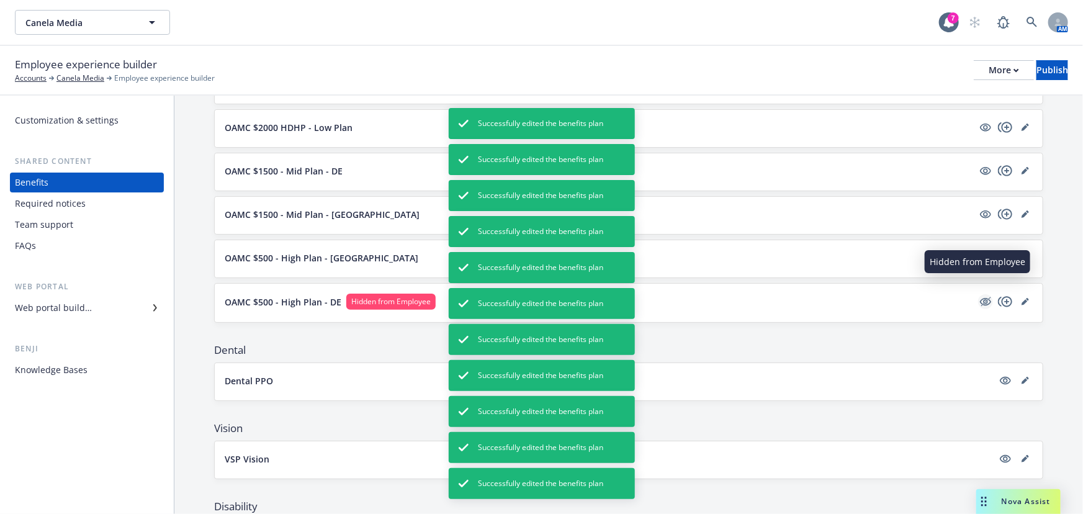
click at [981, 297] on icon "hidden" at bounding box center [986, 301] width 10 height 9
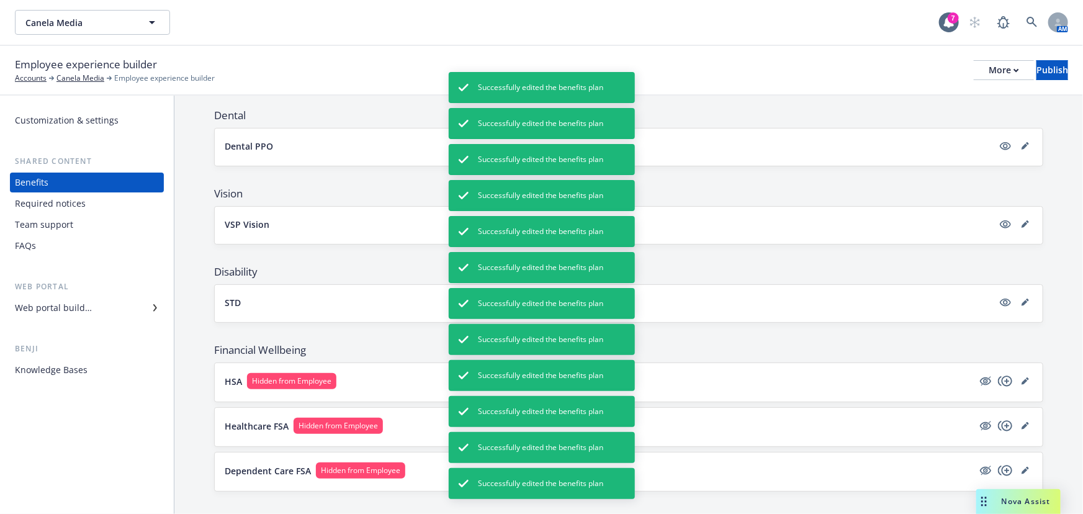
scroll to position [460, 0]
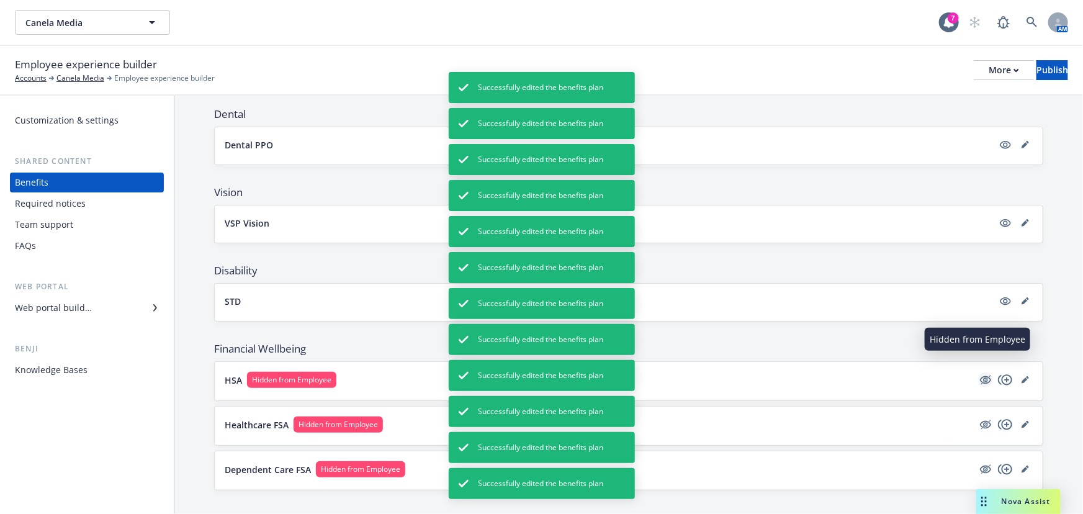
click at [980, 376] on icon "hidden" at bounding box center [985, 380] width 11 height 8
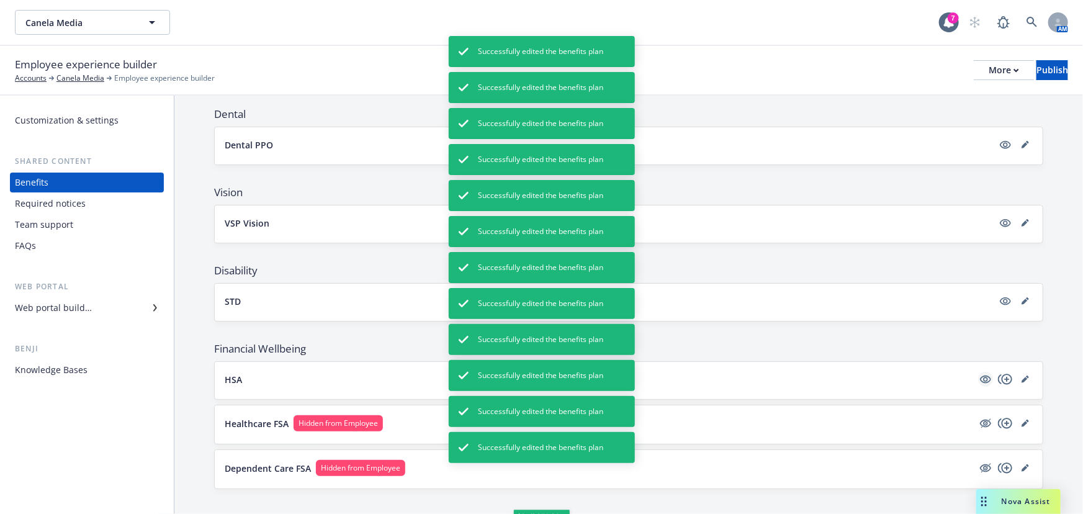
scroll to position [459, 0]
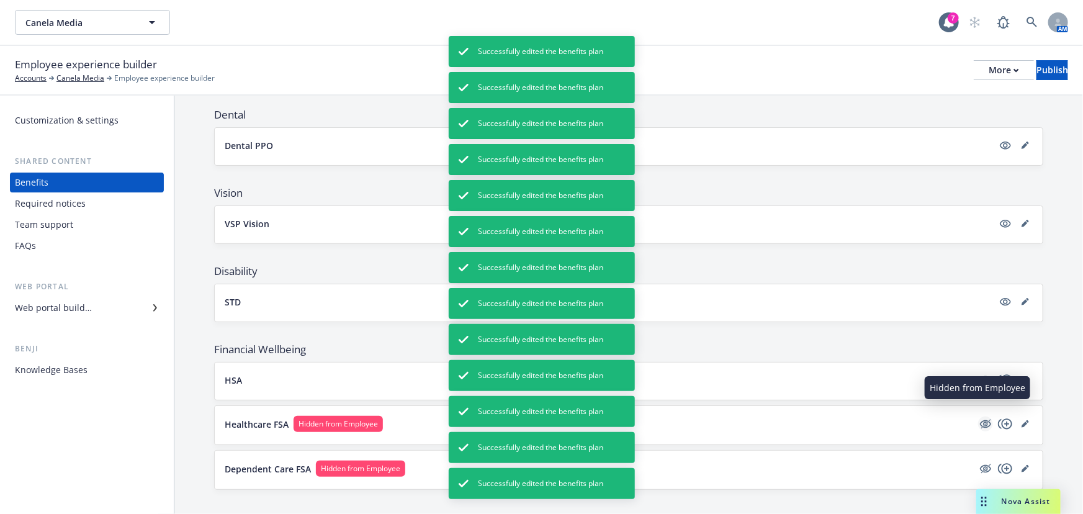
click at [980, 420] on icon "hidden" at bounding box center [985, 424] width 11 height 8
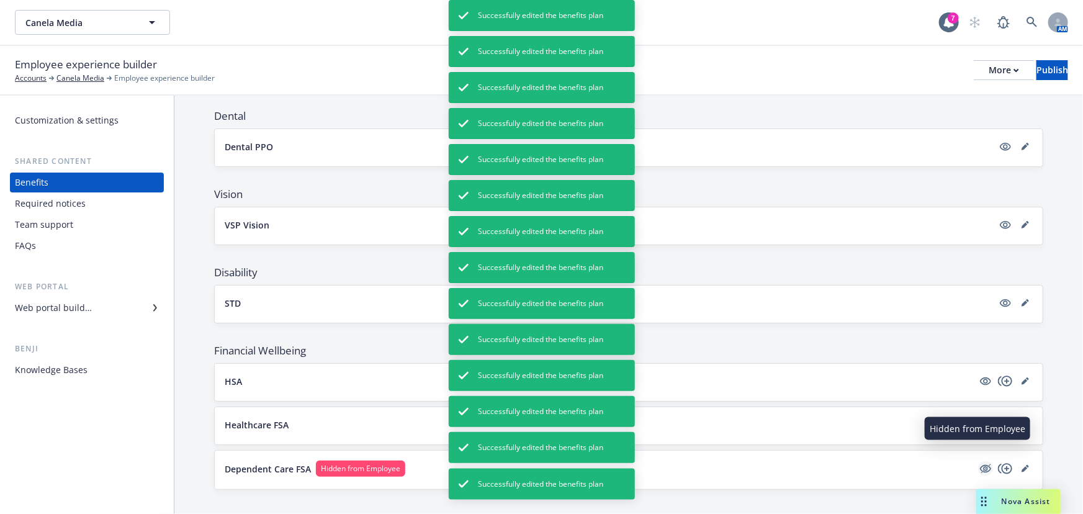
click at [980, 465] on icon "hidden" at bounding box center [985, 469] width 11 height 8
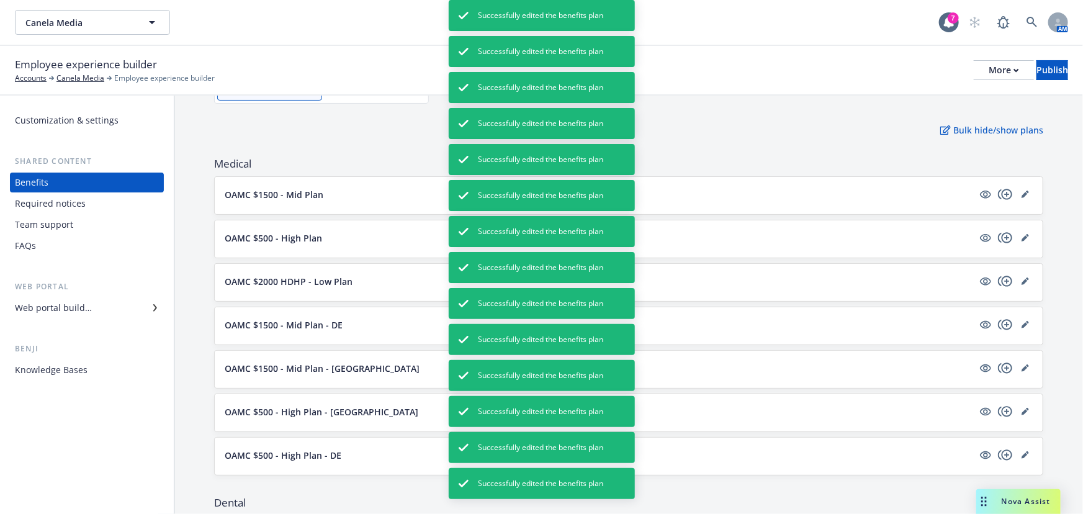
scroll to position [0, 0]
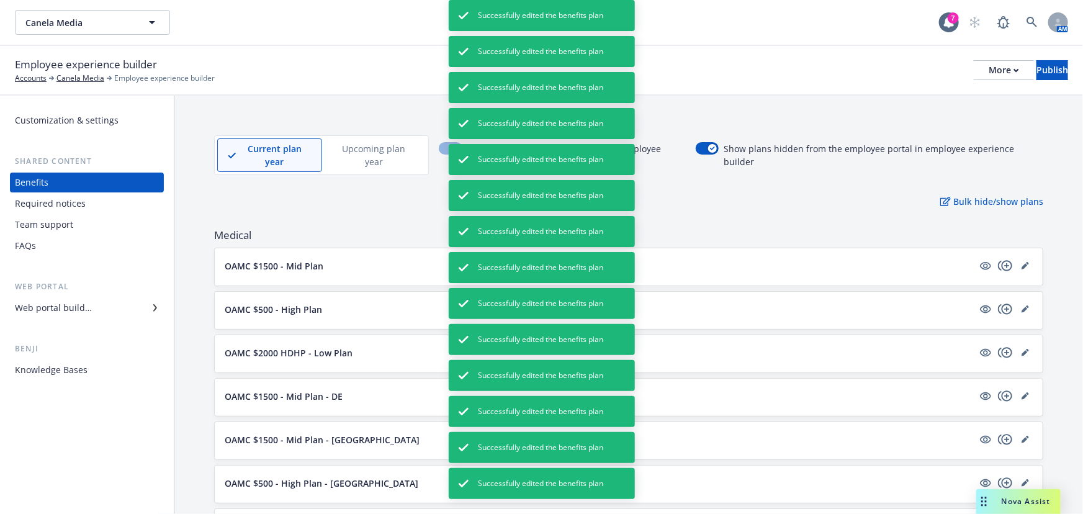
click at [127, 307] on div "Web portal builder" at bounding box center [87, 308] width 144 height 20
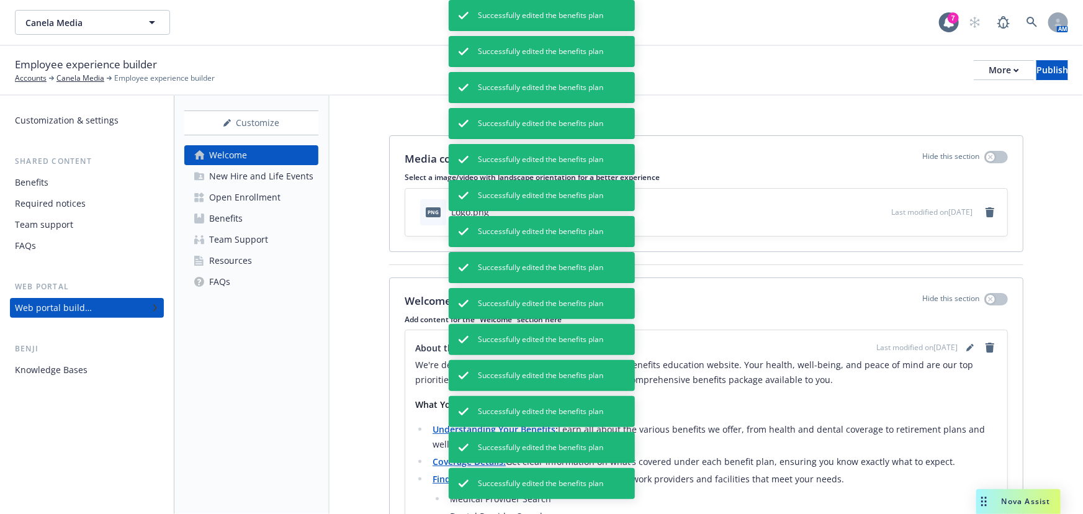
click at [905, 274] on div "Media content Hide this section Select a image/video with landscape orientation…" at bounding box center [705, 457] width 753 height 722
click at [588, 23] on div "Successfully edited the benefits plan" at bounding box center [542, 15] width 186 height 31
